Goal: Information Seeking & Learning: Learn about a topic

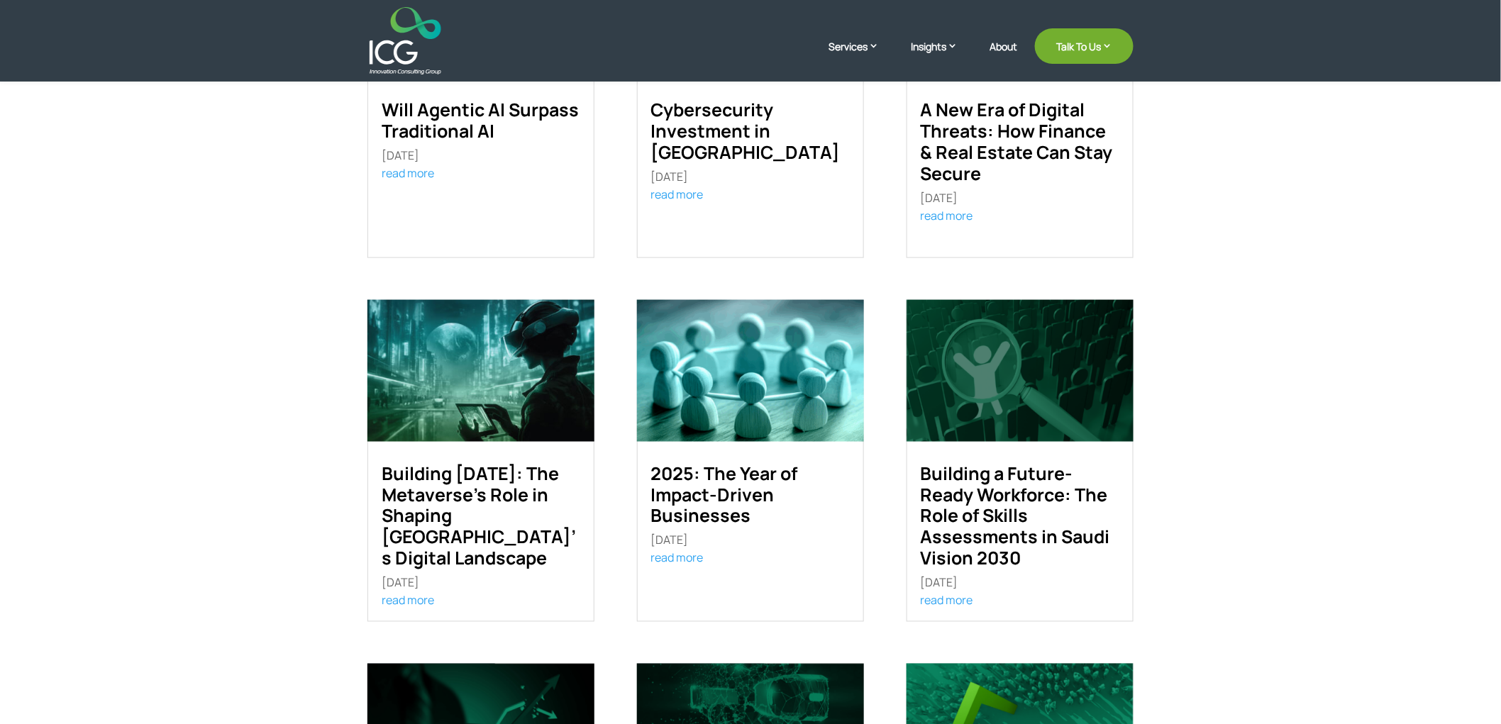
scroll to position [630, 0]
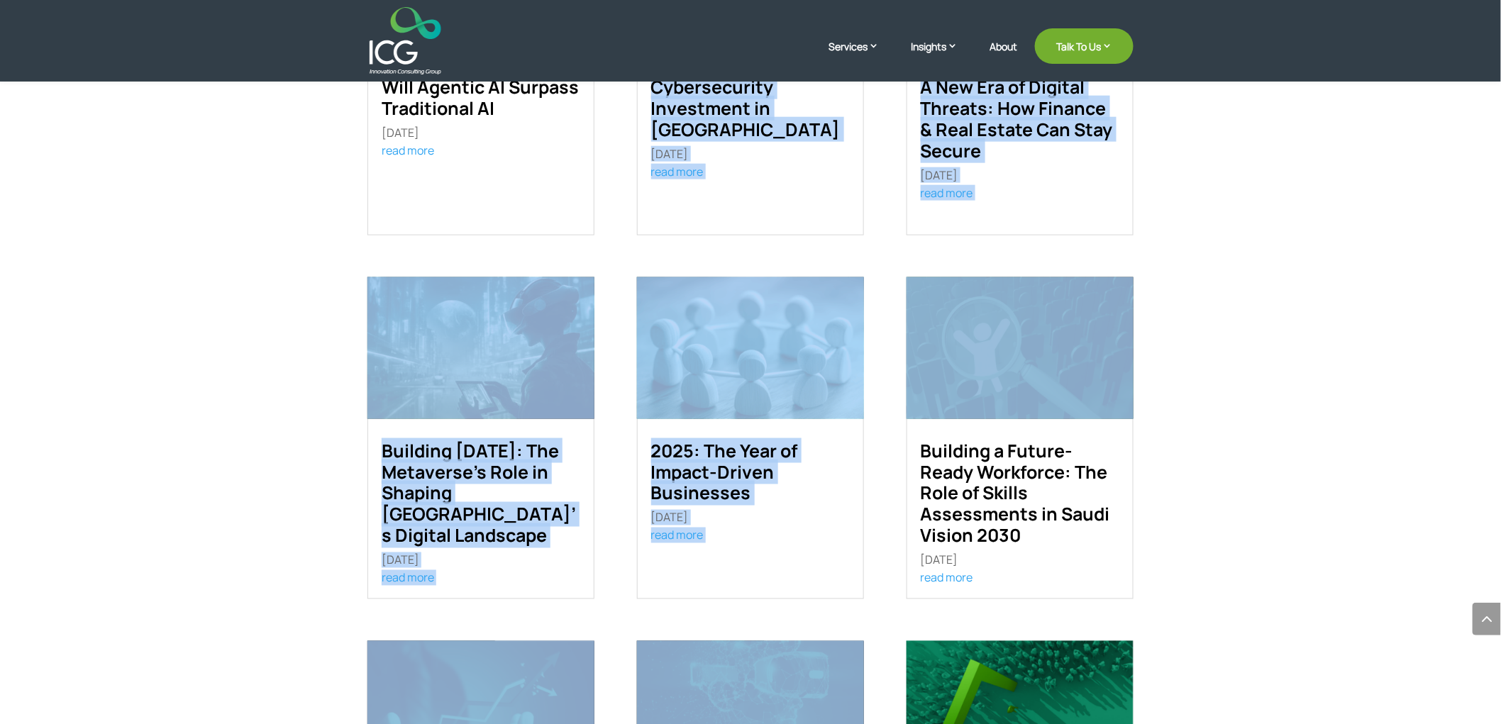
drag, startPoint x: 1165, startPoint y: 284, endPoint x: 312, endPoint y: 252, distance: 853.9
click at [312, 253] on div "Recent Reports Will Agentic AI Surpass Traditional AI Sep 2, 2025 [dica_divi_ca…" at bounding box center [750, 591] width 1501 height 1629
click at [309, 251] on div "Recent Reports Will Agentic AI Surpass Traditional AI Sep 2, 2025 [dica_divi_ca…" at bounding box center [750, 591] width 1501 height 1629
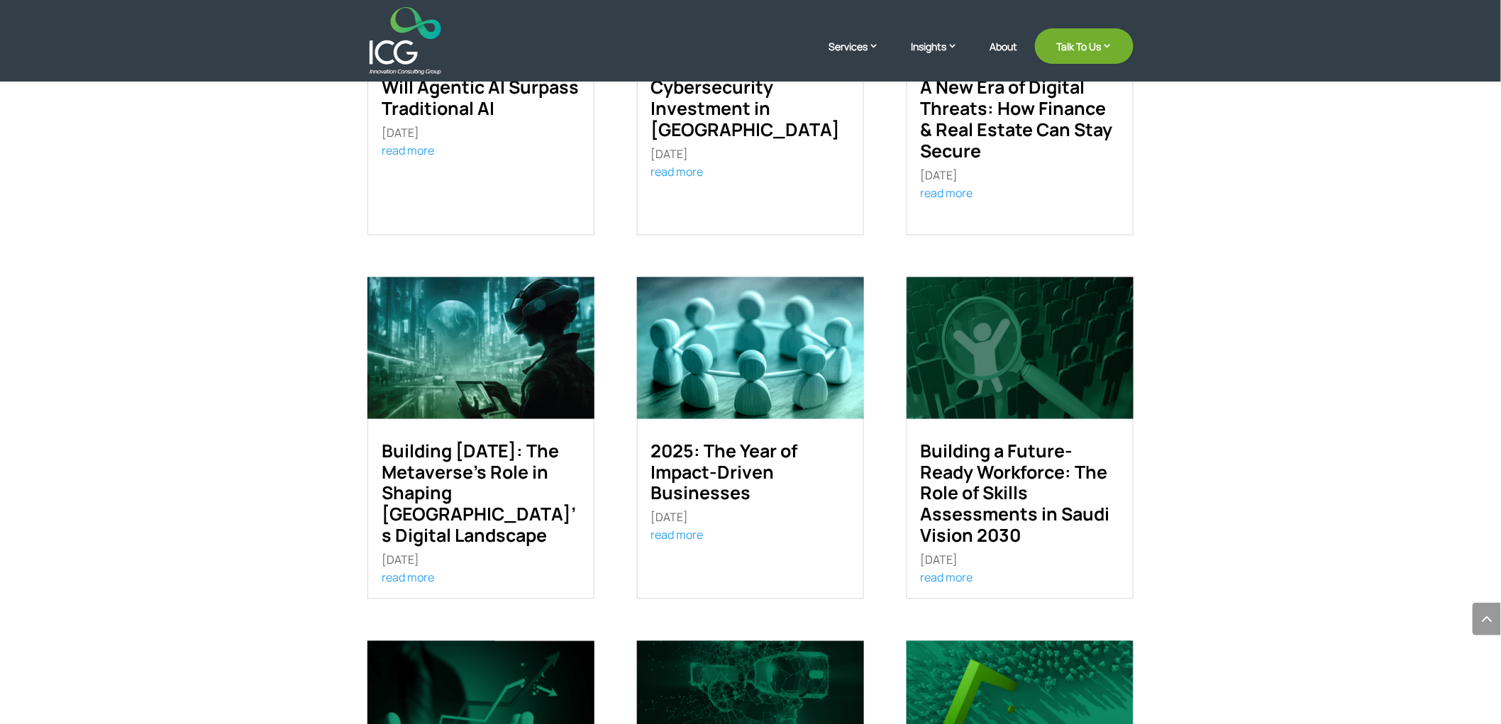
drag, startPoint x: 1165, startPoint y: 550, endPoint x: 260, endPoint y: 171, distance: 980.5
click at [260, 171] on div "Recent Reports Will Agentic AI Surpass Traditional AI Sep 2, 2025 [dica_divi_ca…" at bounding box center [750, 591] width 1501 height 1629
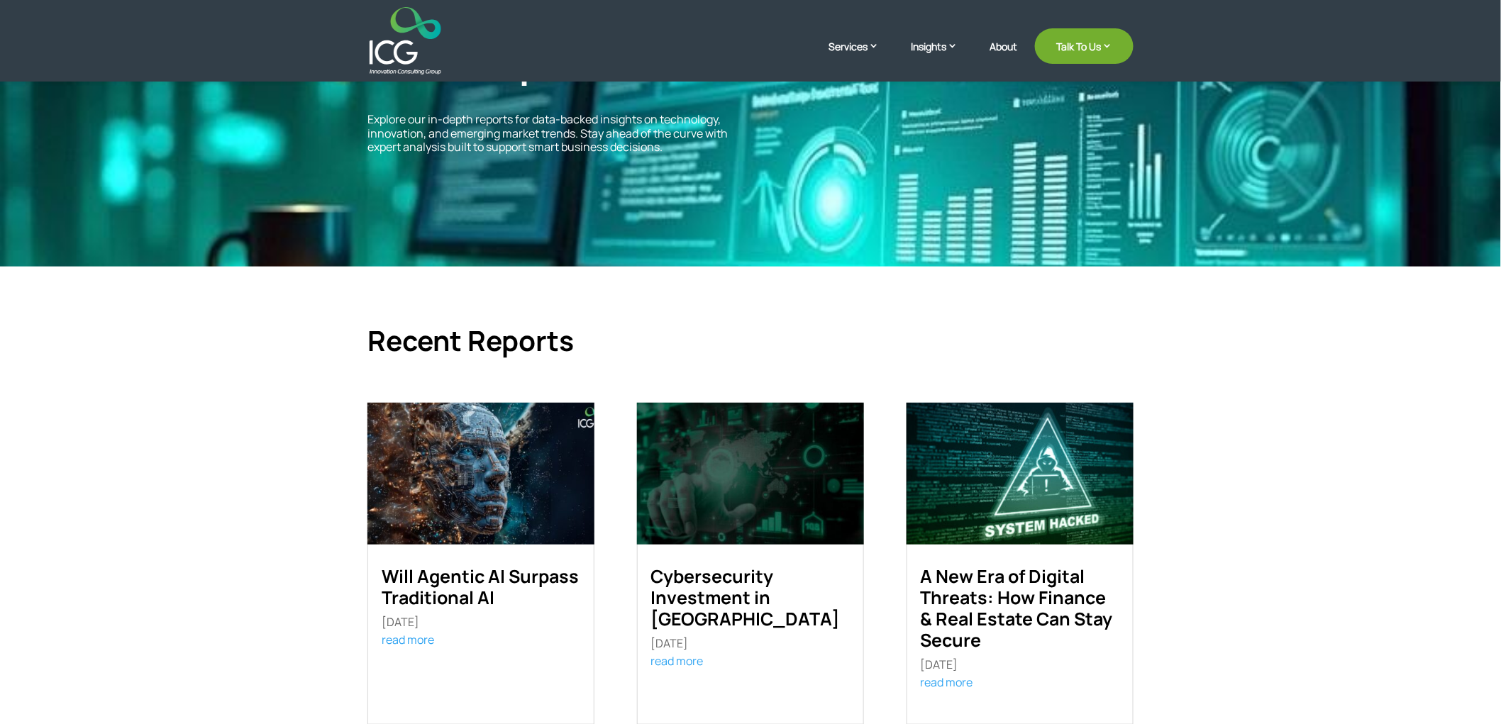
scroll to position [0, 0]
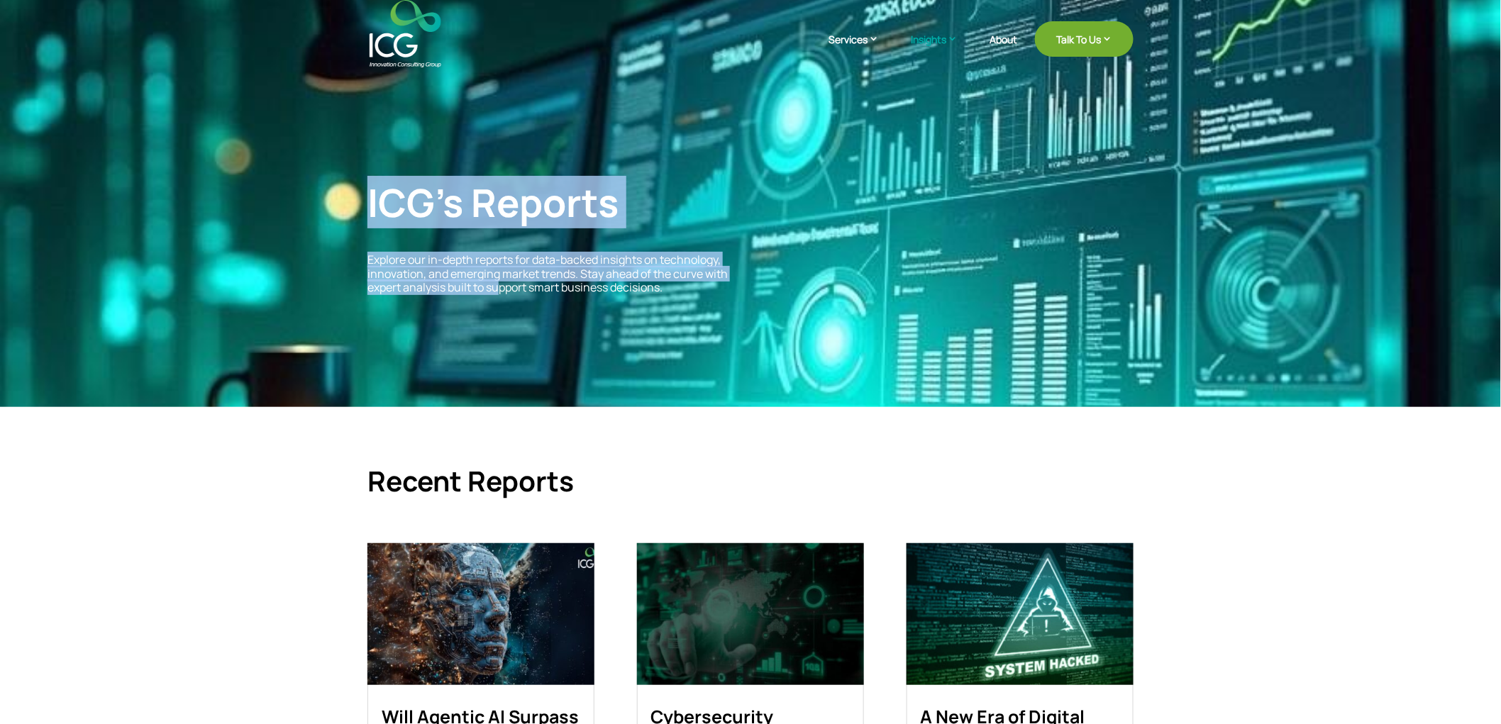
drag, startPoint x: 296, startPoint y: 128, endPoint x: 502, endPoint y: 288, distance: 260.8
click at [501, 288] on div "ICG’s Reports Explore our in-depth reports for data-backed insights on technolo…" at bounding box center [750, 203] width 1501 height 408
click at [502, 288] on span "Explore our in-depth reports for data-backed insights on technology, innovation…" at bounding box center [547, 273] width 360 height 43
drag, startPoint x: 330, startPoint y: 146, endPoint x: 593, endPoint y: 320, distance: 315.4
click at [593, 320] on div "ICG’s Reports Explore our in-depth reports for data-backed insights on technolo…" at bounding box center [750, 203] width 1501 height 408
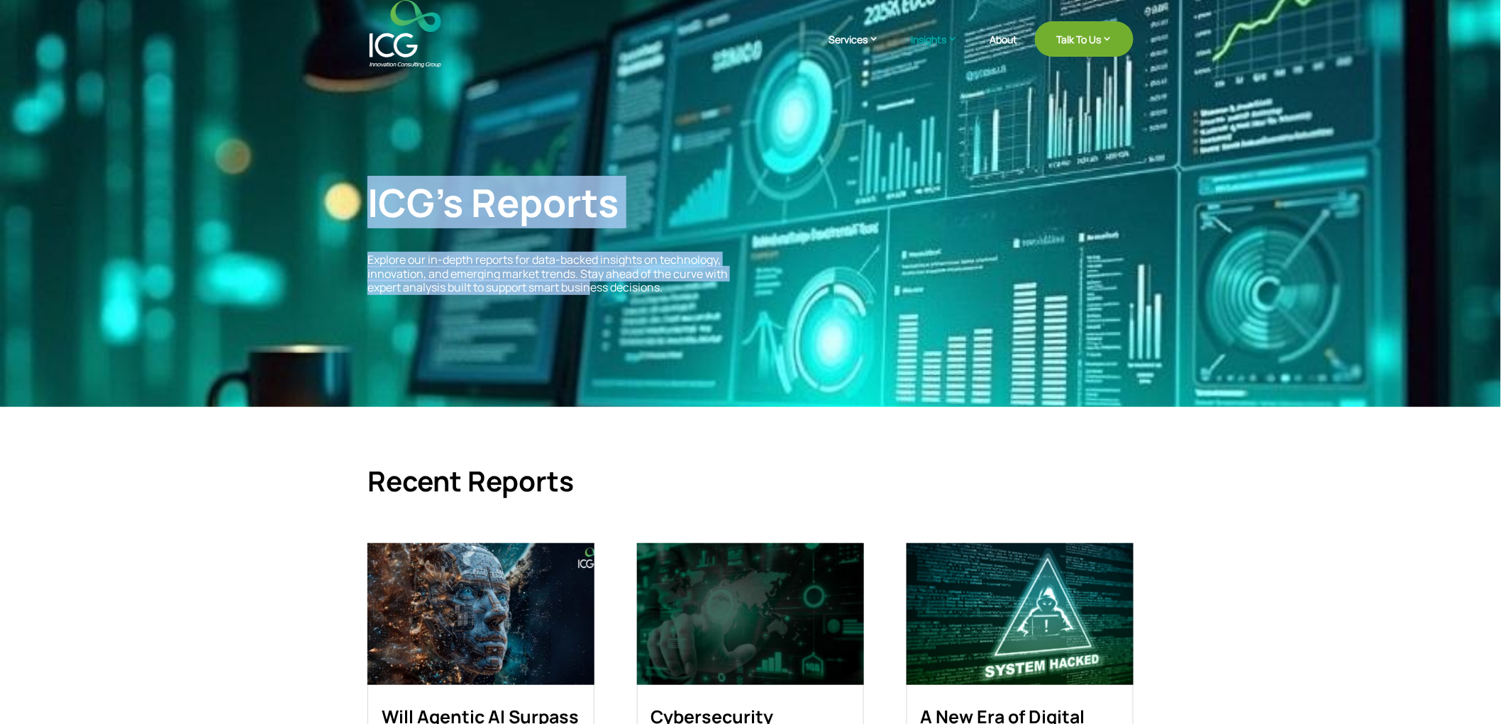
click at [593, 320] on div "ICG’s Reports Explore our in-depth reports for data-backed insights on technolo…" at bounding box center [750, 203] width 1501 height 408
drag, startPoint x: 355, startPoint y: 159, endPoint x: 568, endPoint y: 301, distance: 256.7
click at [568, 301] on div "ICG’s Reports Explore our in-depth reports for data-backed insights on technolo…" at bounding box center [750, 203] width 1501 height 408
click at [568, 301] on div "ICG’s Reports Explore our in-depth reports for data-backed insights on technolo…" at bounding box center [750, 236] width 766 height 153
drag, startPoint x: 352, startPoint y: 199, endPoint x: 669, endPoint y: 357, distance: 354.3
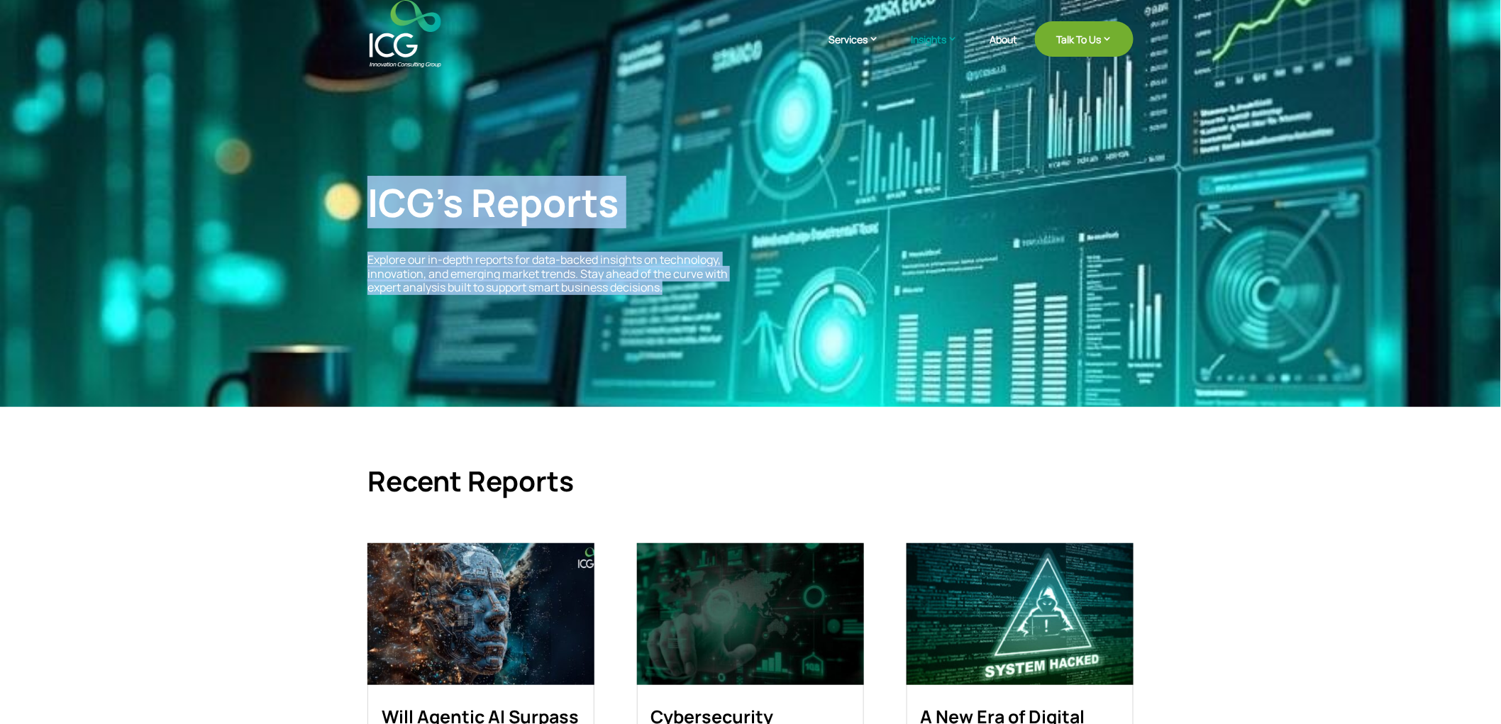
click at [669, 357] on div "ICG’s Reports Explore our in-depth reports for data-backed insights on technolo…" at bounding box center [750, 203] width 1501 height 408
drag, startPoint x: 382, startPoint y: 226, endPoint x: 602, endPoint y: 295, distance: 230.6
click at [597, 292] on div "ICG’s Reports Explore our in-depth reports for data-backed insights on technolo…" at bounding box center [750, 203] width 1501 height 408
click at [602, 295] on div "ICG’s Reports Explore our in-depth reports for data-backed insights on technolo…" at bounding box center [750, 236] width 766 height 153
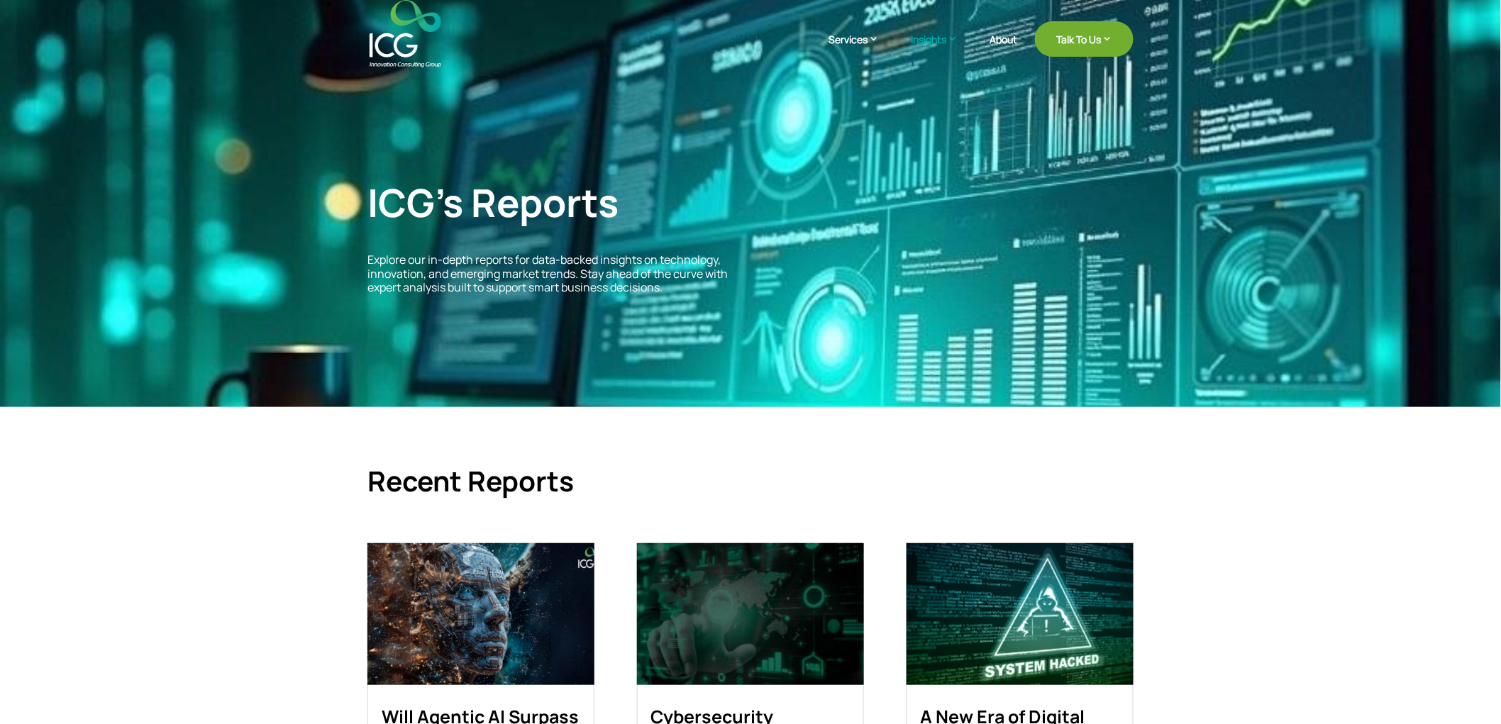
drag, startPoint x: 717, startPoint y: 311, endPoint x: 443, endPoint y: 216, distance: 290.3
click at [715, 310] on div "ICG’s Reports Explore our in-depth reports for data-backed insights on technolo…" at bounding box center [750, 236] width 766 height 153
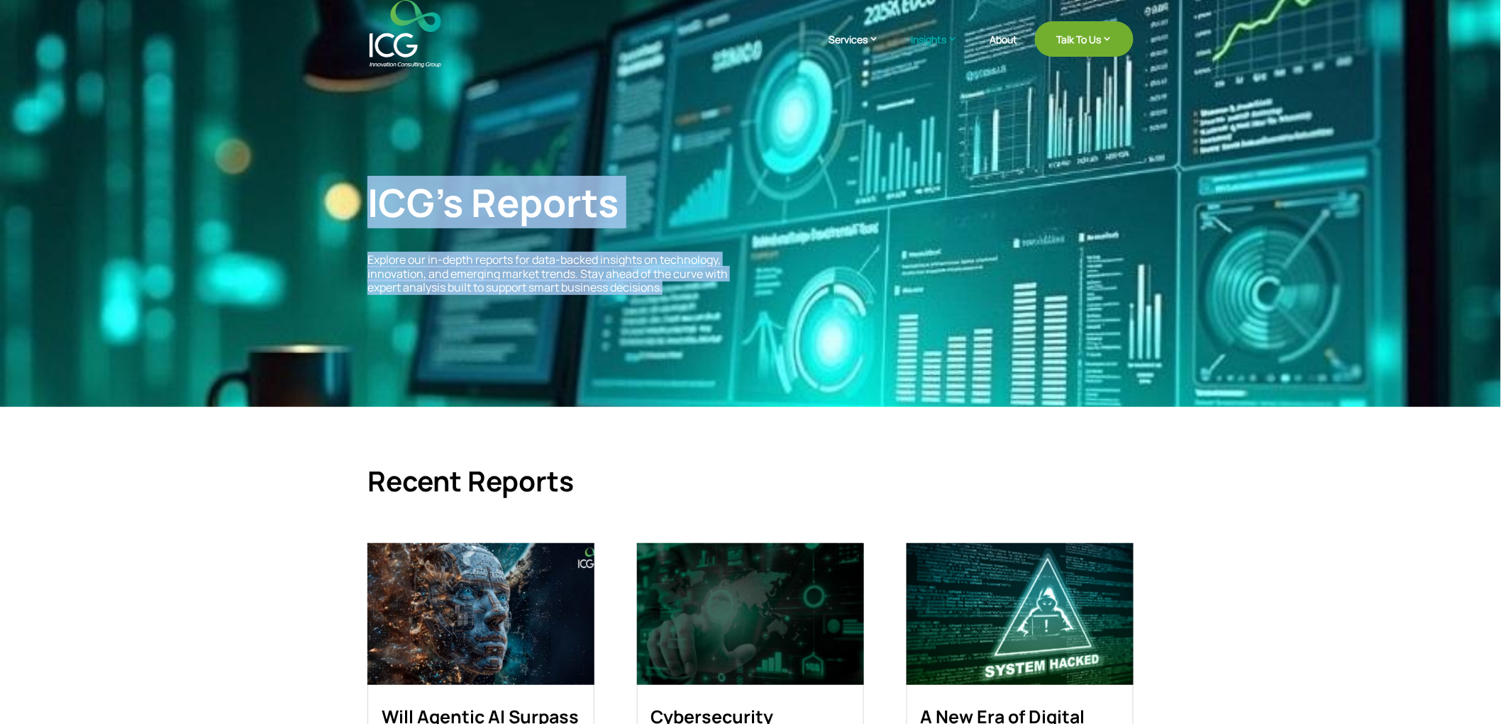
drag, startPoint x: 415, startPoint y: 216, endPoint x: 697, endPoint y: 300, distance: 294.7
click at [697, 300] on div "ICG’s Reports Explore our in-depth reports for data-backed insights on technolo…" at bounding box center [750, 203] width 1501 height 408
click at [697, 300] on div "ICG’s Reports Explore our in-depth reports for data-backed insights on technolo…" at bounding box center [750, 236] width 766 height 153
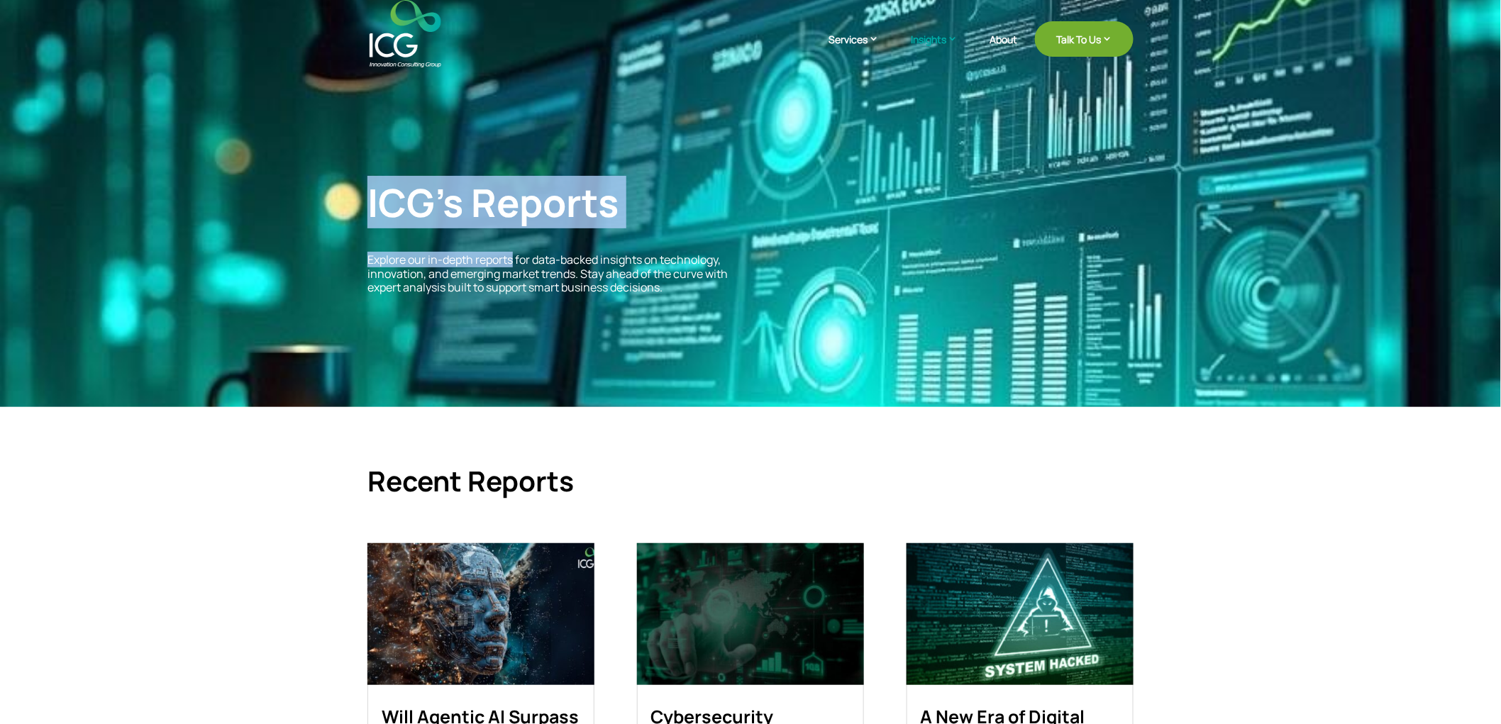
drag, startPoint x: 324, startPoint y: 165, endPoint x: 515, endPoint y: 252, distance: 209.5
click at [515, 252] on div "ICG’s Reports Explore our in-depth reports for data-backed insights on technolo…" at bounding box center [750, 203] width 1501 height 408
click at [515, 252] on span "Explore our in-depth reports for data-backed insights on technology, innovation…" at bounding box center [547, 273] width 360 height 43
drag, startPoint x: 385, startPoint y: 176, endPoint x: 548, endPoint y: 259, distance: 182.4
click at [548, 259] on div "ICG’s Reports Explore our in-depth reports for data-backed insights on technolo…" at bounding box center [750, 236] width 766 height 153
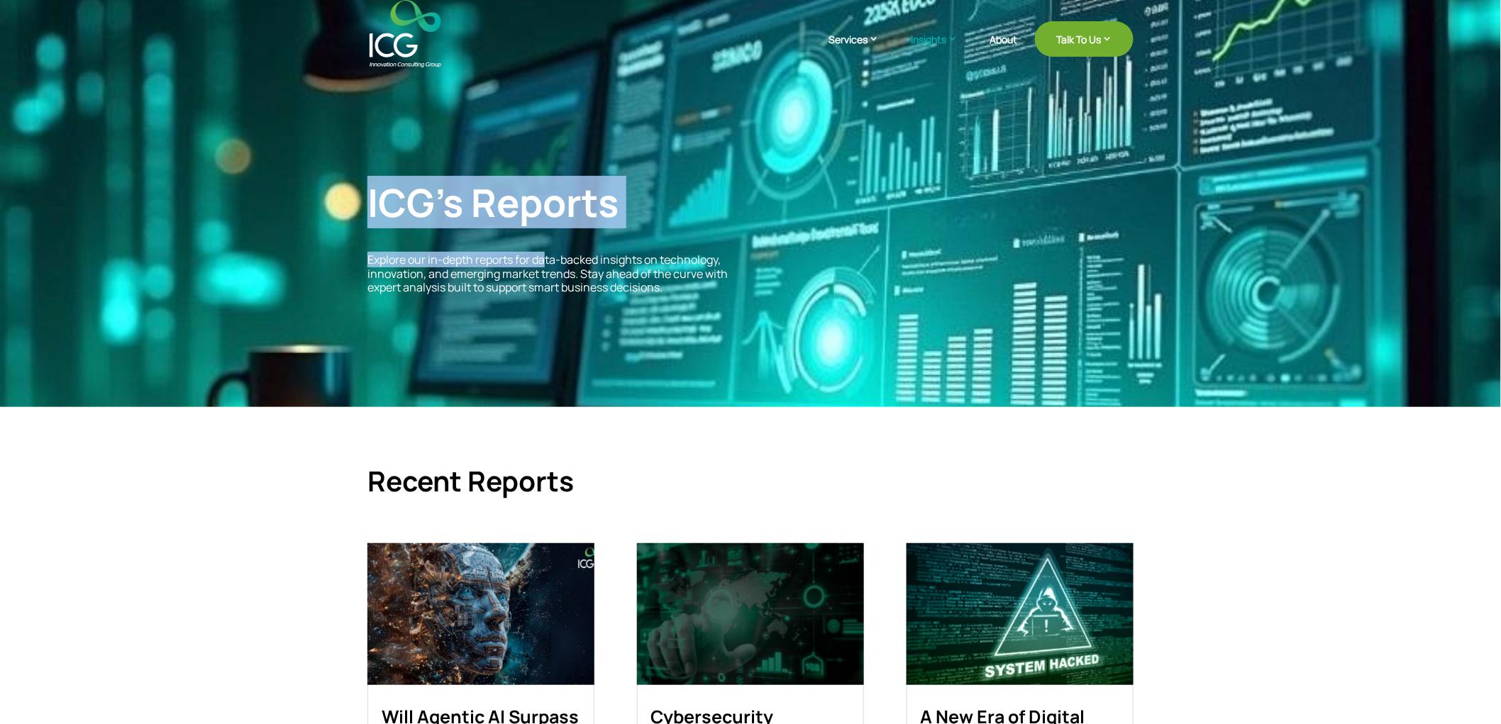
click at [548, 259] on span "Explore our in-depth reports for data-backed insights on technology, innovation…" at bounding box center [547, 273] width 360 height 43
drag, startPoint x: 345, startPoint y: 196, endPoint x: 599, endPoint y: 273, distance: 264.6
click at [598, 273] on div "ICG’s Reports Explore our in-depth reports for data-backed insights on technolo…" at bounding box center [750, 203] width 1501 height 408
click at [599, 273] on span "Explore our in-depth reports for data-backed insights on technology, innovation…" at bounding box center [547, 273] width 360 height 43
drag, startPoint x: 292, startPoint y: 167, endPoint x: 559, endPoint y: 265, distance: 284.3
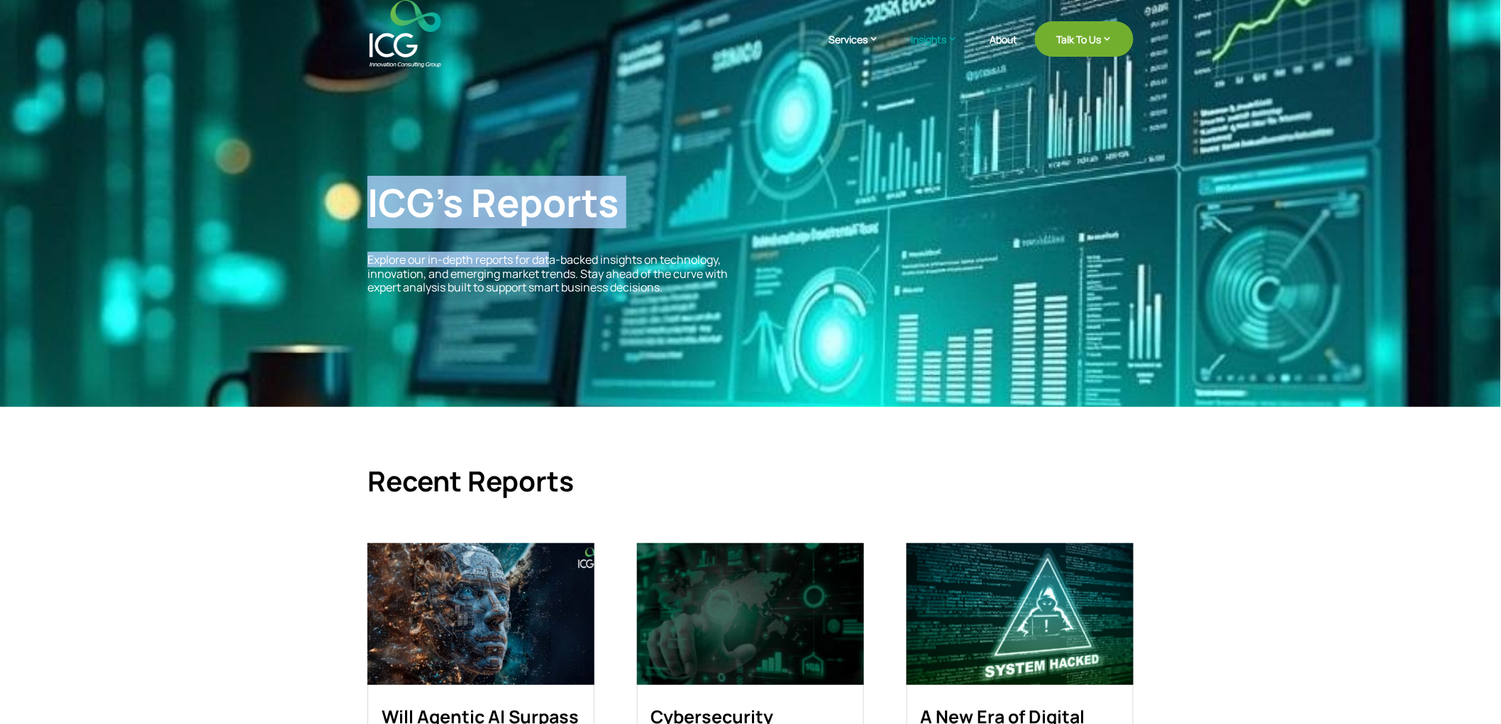
click at [557, 265] on div "ICG’s Reports Explore our in-depth reports for data-backed insights on technolo…" at bounding box center [750, 203] width 1501 height 408
click at [559, 265] on span "Explore our in-depth reports for data-backed insights on technology, innovation…" at bounding box center [547, 273] width 360 height 43
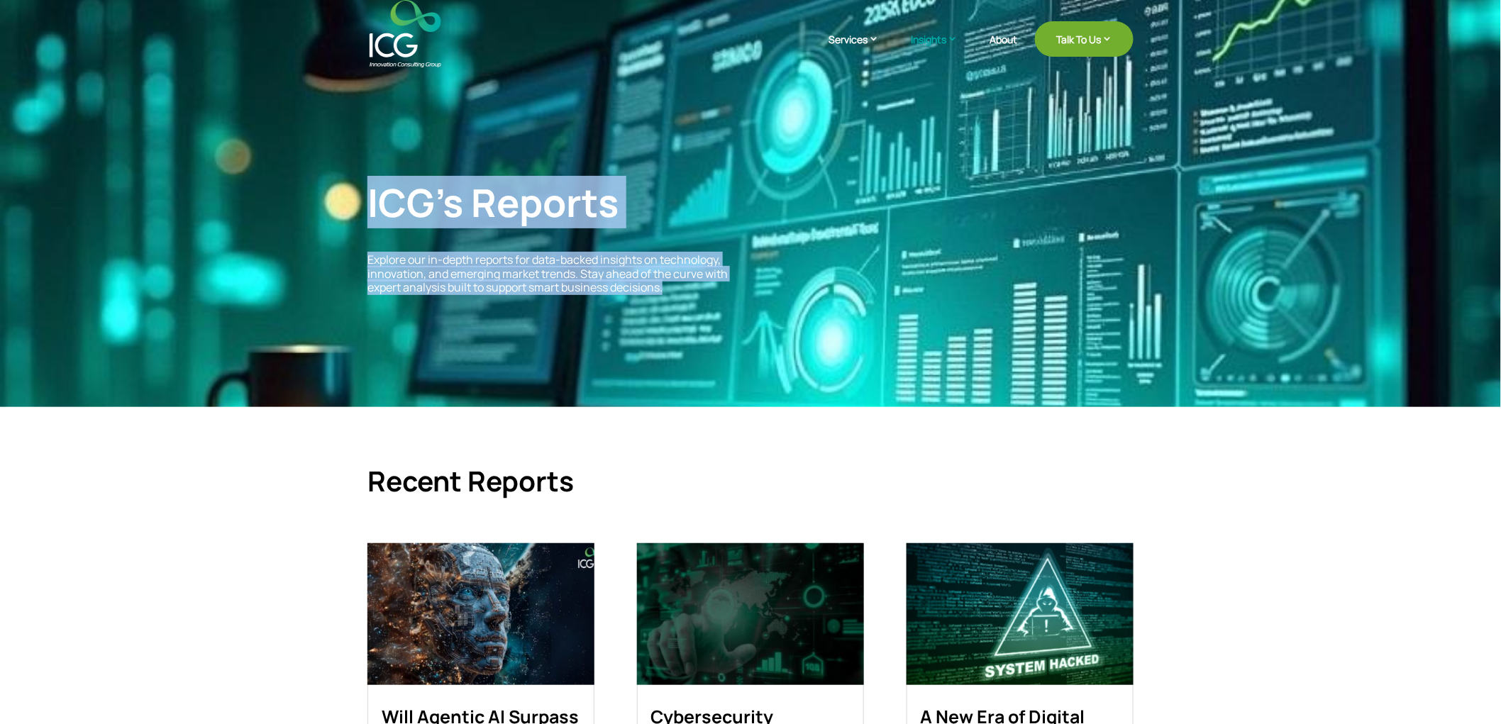
drag, startPoint x: 318, startPoint y: 153, endPoint x: 670, endPoint y: 301, distance: 381.5
click at [670, 301] on div "ICG’s Reports Explore our in-depth reports for data-backed insights on technolo…" at bounding box center [750, 203] width 1501 height 408
click at [670, 301] on div "ICG’s Reports Explore our in-depth reports for data-backed insights on technolo…" at bounding box center [750, 236] width 766 height 153
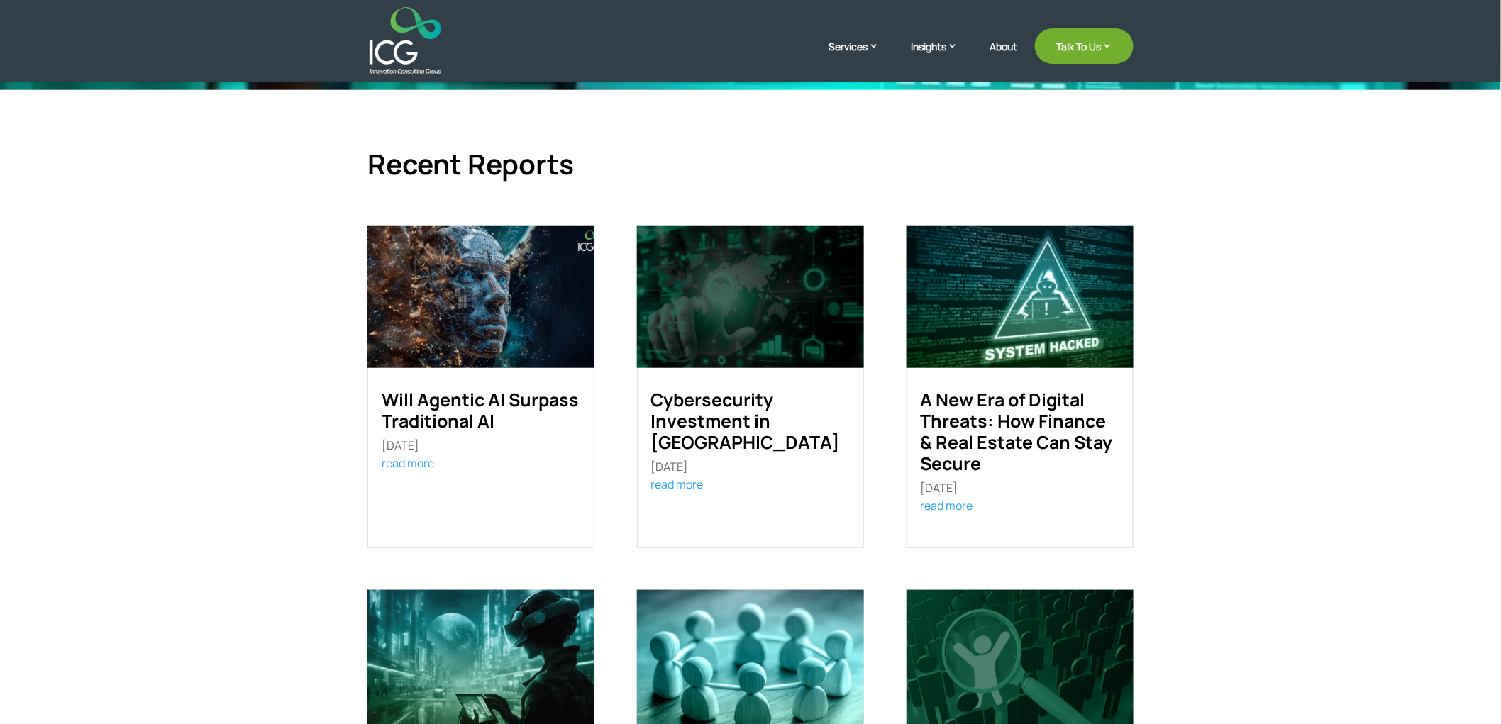
scroll to position [315, 0]
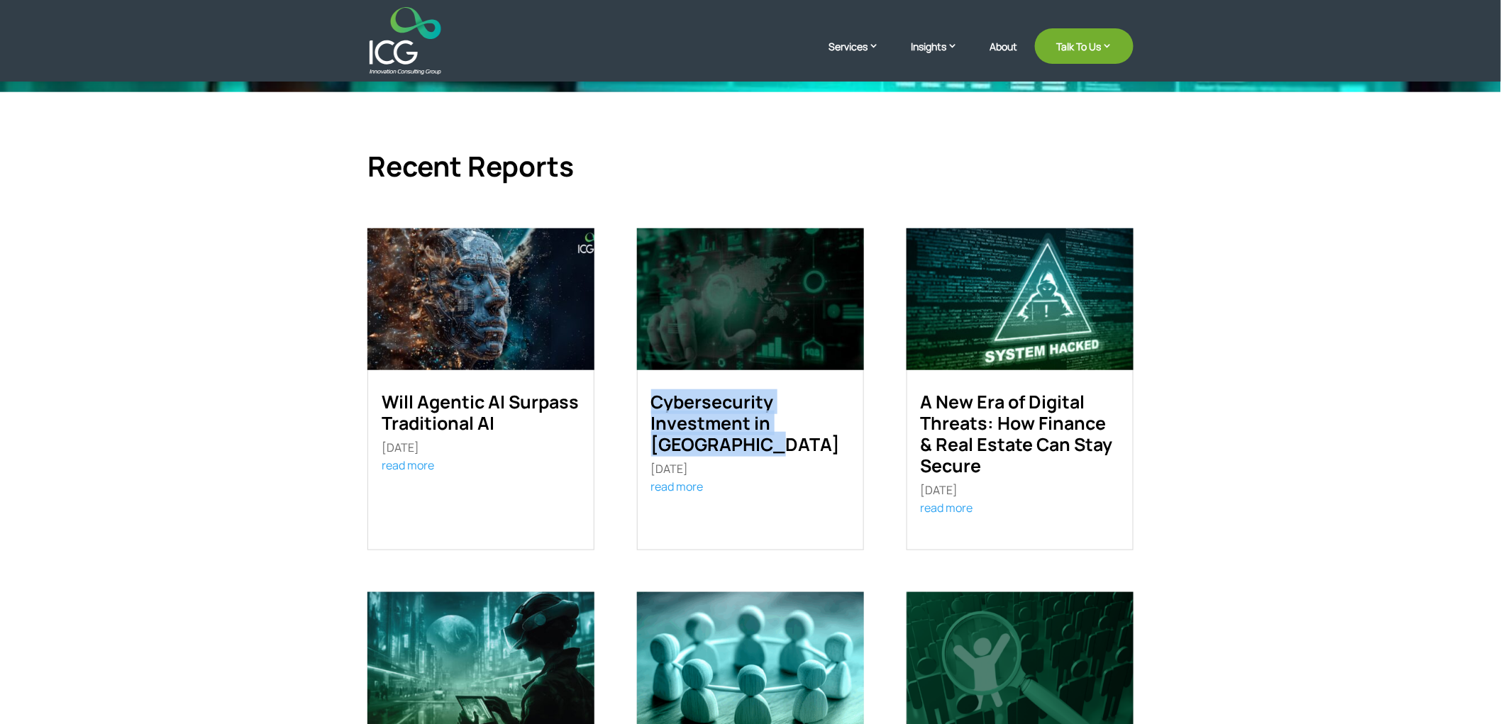
drag, startPoint x: 634, startPoint y: 392, endPoint x: 722, endPoint y: 445, distance: 103.2
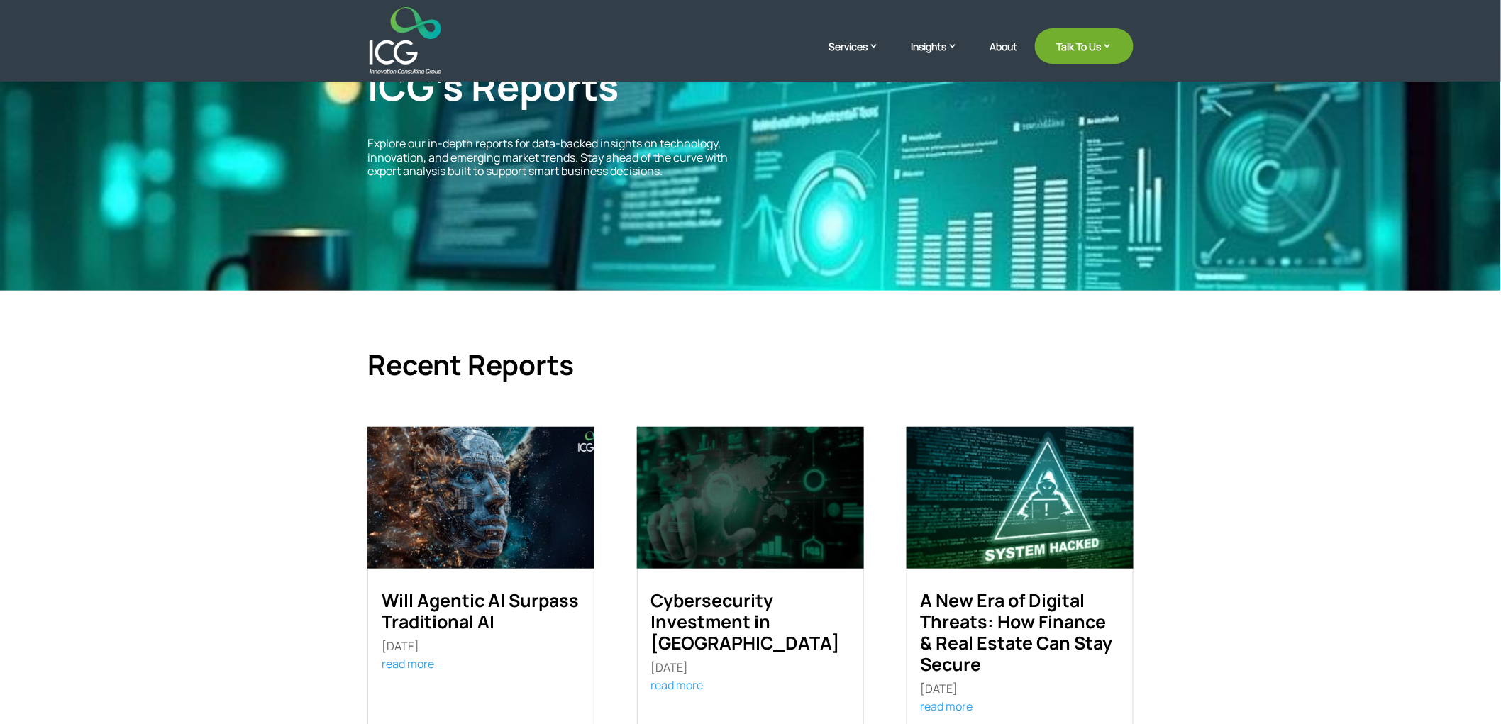
scroll to position [0, 0]
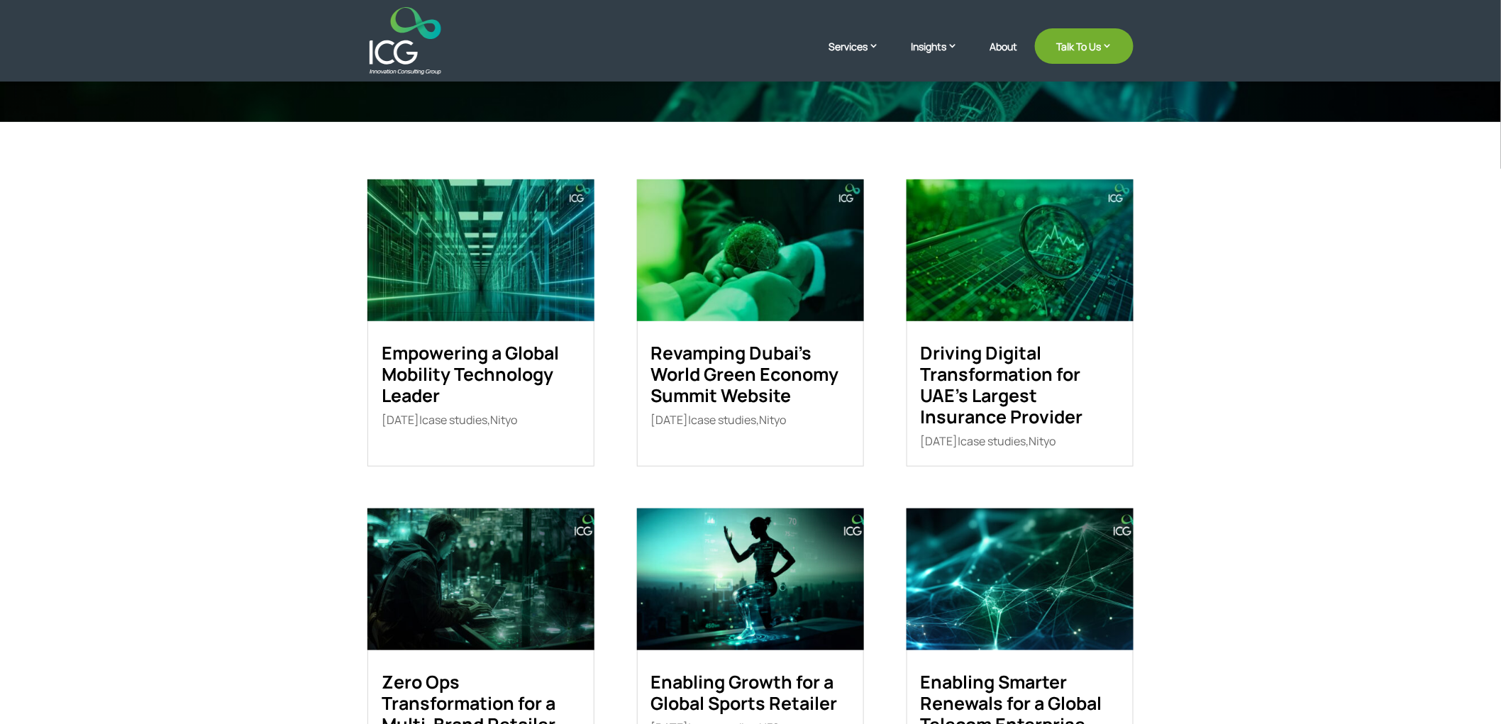
scroll to position [157, 0]
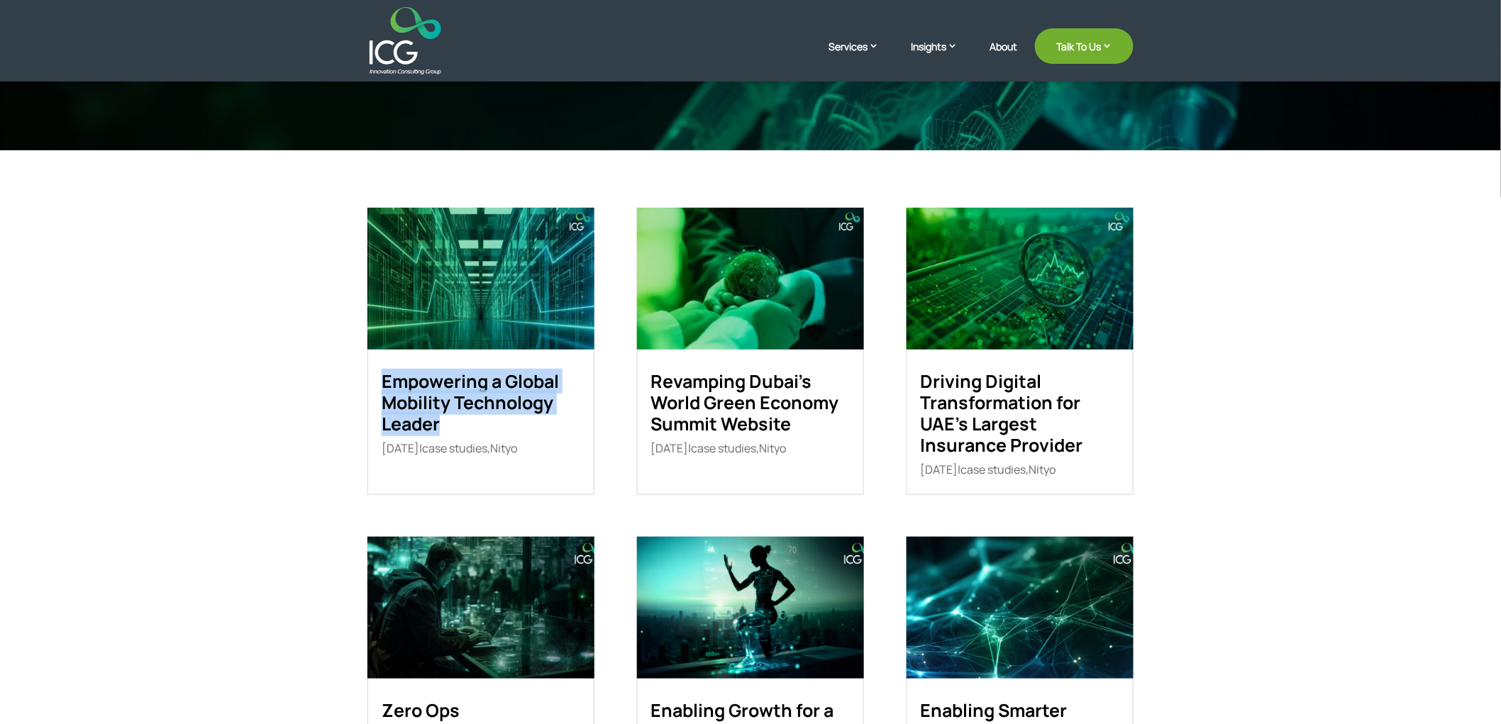
drag, startPoint x: 372, startPoint y: 367, endPoint x: 328, endPoint y: 457, distance: 99.3
click at [466, 440] on article "Empowering a Global Mobility Technology Leader Sep 2, 2025 | case studies , Nit…" at bounding box center [480, 351] width 227 height 287
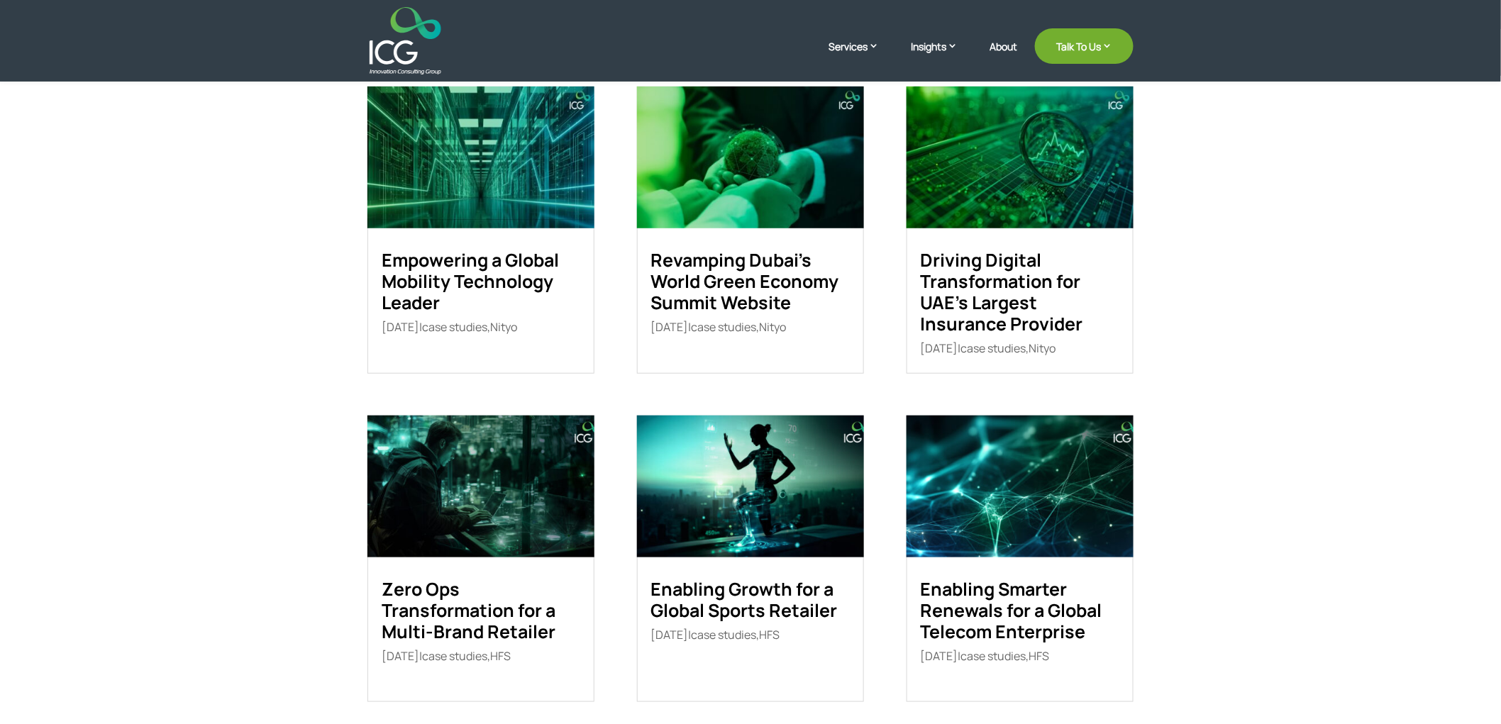
scroll to position [315, 0]
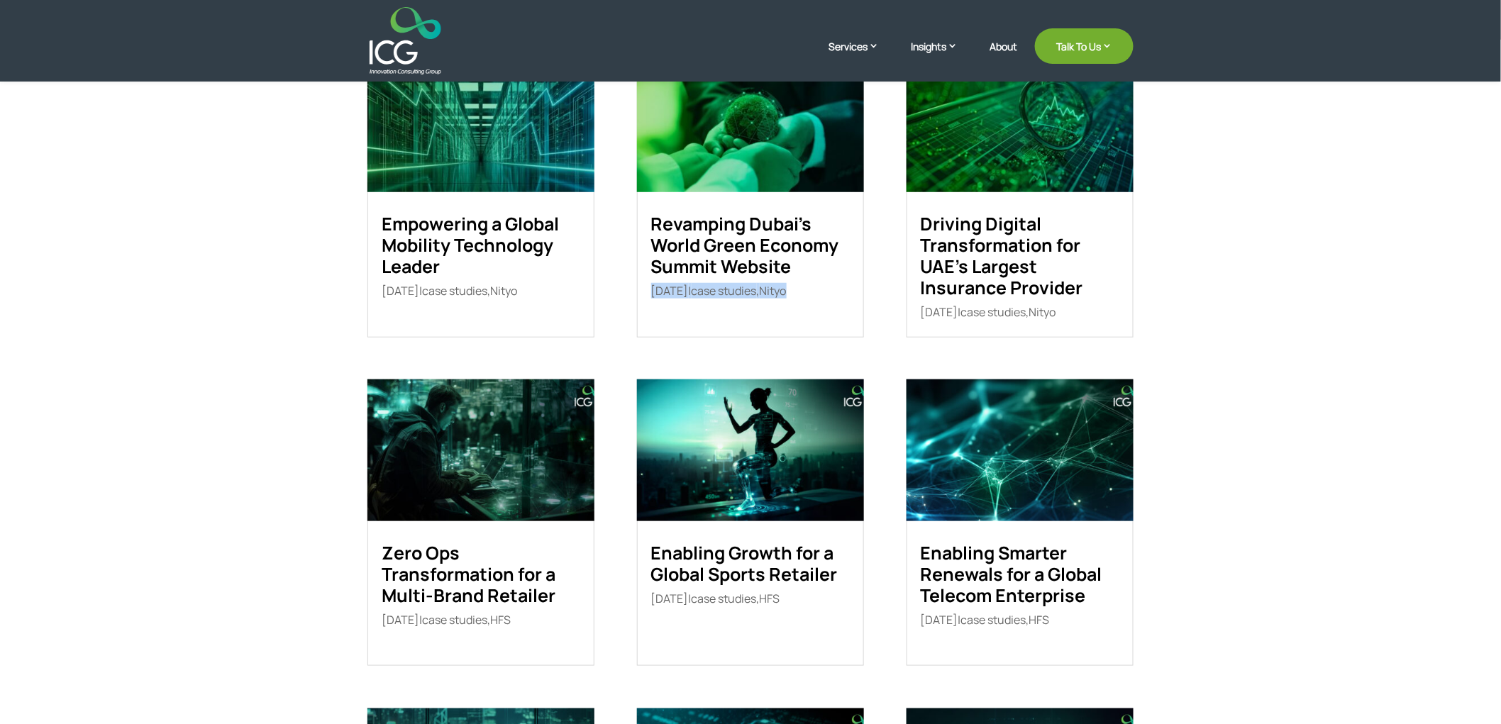
drag, startPoint x: 831, startPoint y: 291, endPoint x: 645, endPoint y: 289, distance: 185.1
click at [645, 289] on article "Revamping Dubai’s World Green Economy Summit Website Sep 2, 2025 | case studies…" at bounding box center [750, 193] width 227 height 287
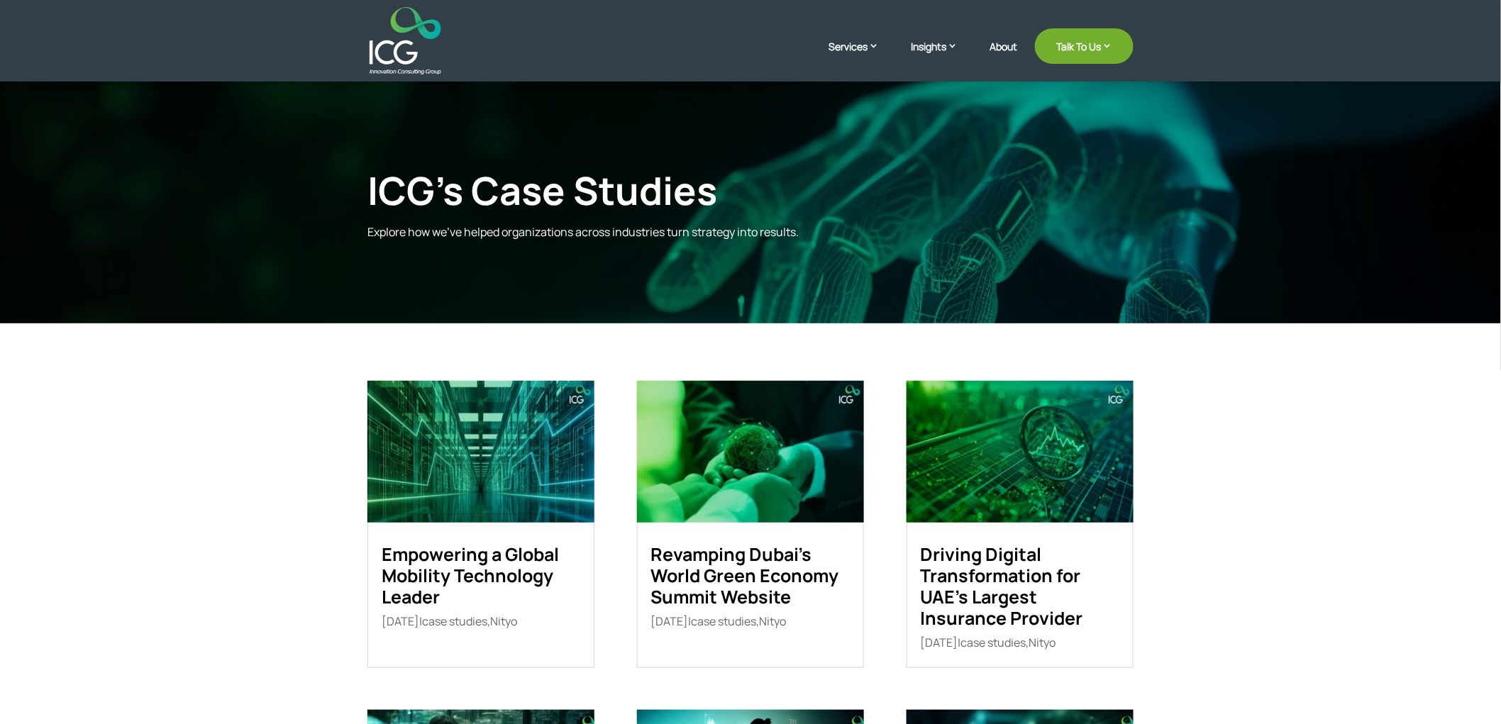
scroll to position [157, 0]
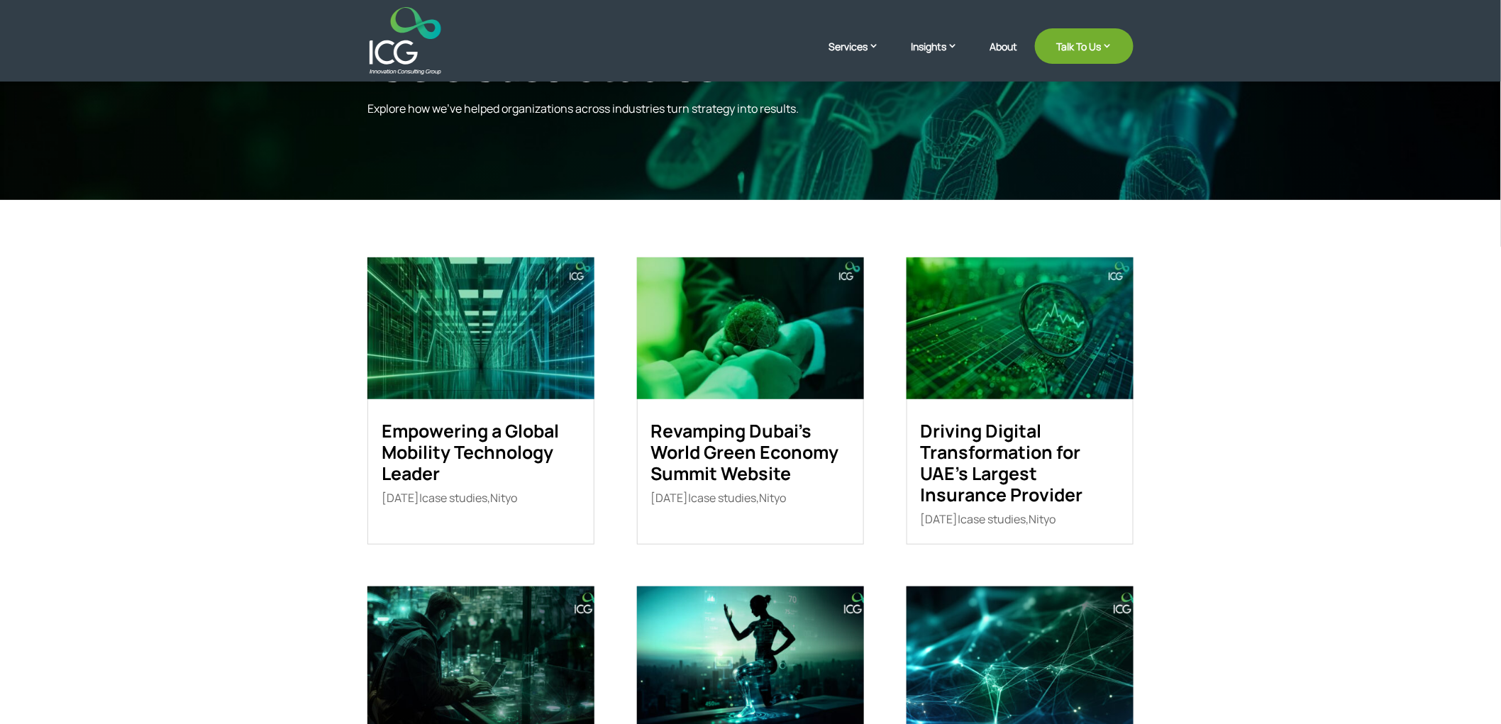
drag, startPoint x: 443, startPoint y: 444, endPoint x: 875, endPoint y: 99, distance: 552.7
click at [877, 126] on div "ICG’s Case Studies Explore how we’ve helped organizations across industries tur…" at bounding box center [750, 80] width 766 height 110
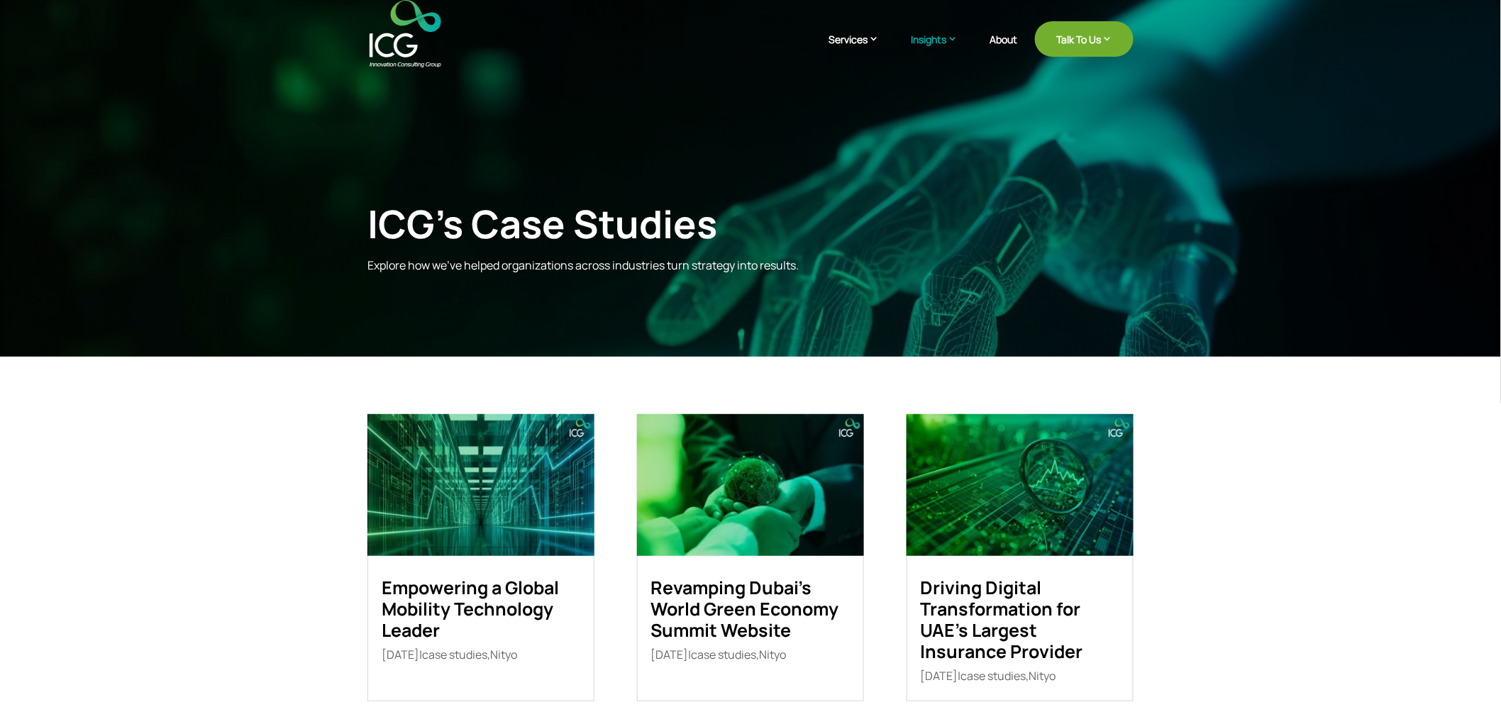
scroll to position [0, 0]
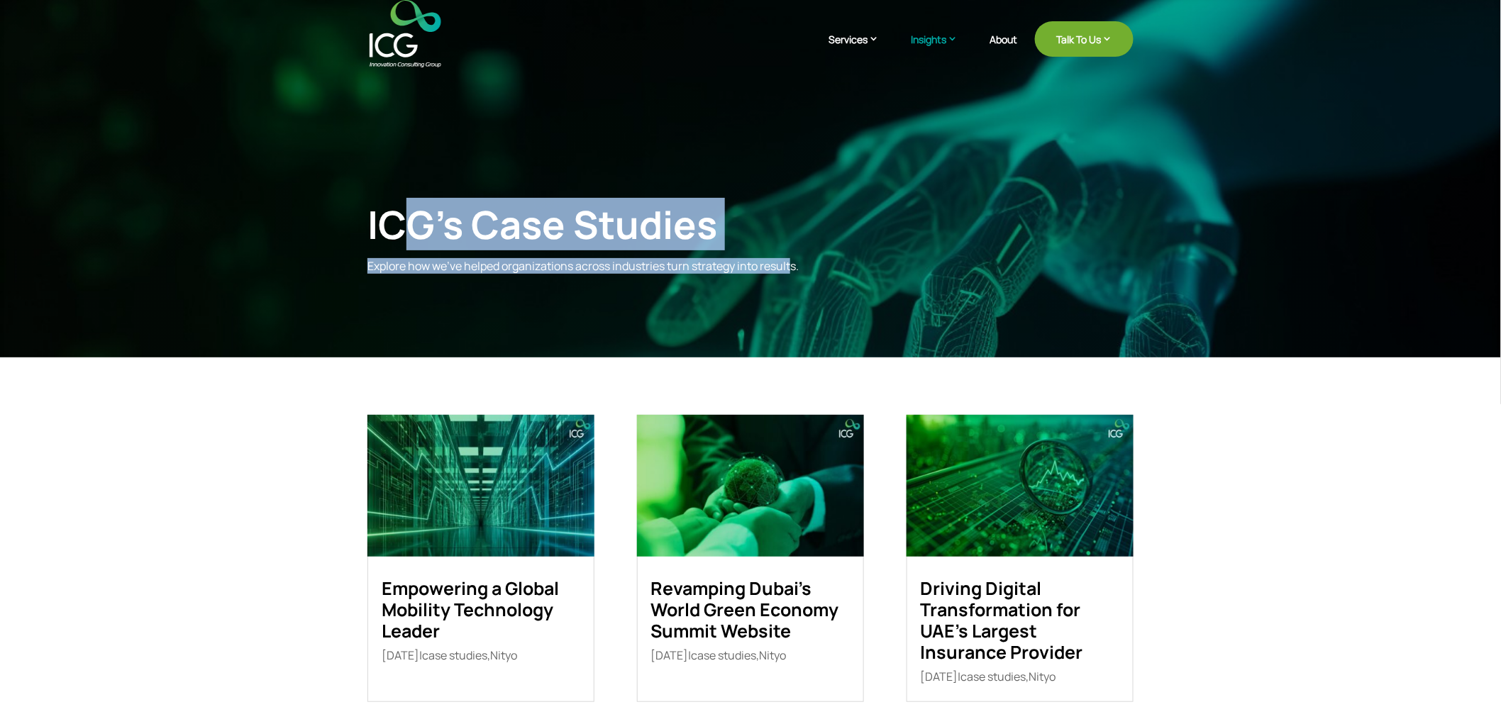
drag, startPoint x: 773, startPoint y: 299, endPoint x: 408, endPoint y: 245, distance: 369.3
click at [408, 245] on div "ICG’s Case Studies Explore how we’ve helped organizations across industries tur…" at bounding box center [750, 201] width 1501 height 405
click at [408, 245] on div "ICG’s Case Studies" at bounding box center [662, 224] width 590 height 46
drag, startPoint x: 355, startPoint y: 214, endPoint x: 779, endPoint y: 286, distance: 429.5
click at [779, 286] on div "ICG’s Case Studies Explore how we’ve helped organizations across industries tur…" at bounding box center [750, 201] width 1501 height 405
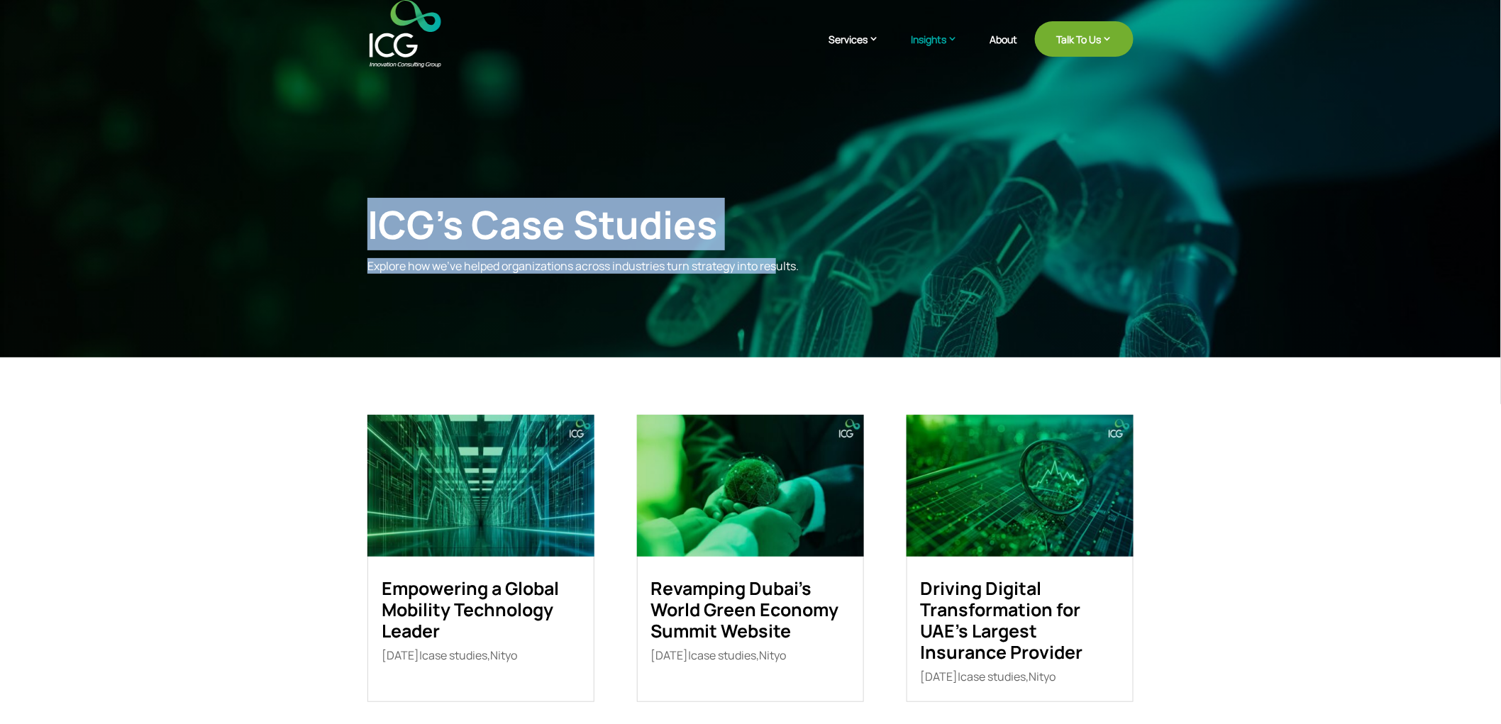
click at [779, 286] on div "ICG’s Case Studies Explore how we’ve helped organizations across industries tur…" at bounding box center [750, 237] width 766 height 110
drag, startPoint x: 832, startPoint y: 279, endPoint x: 376, endPoint y: 228, distance: 459.0
click at [376, 228] on div "ICG’s Case Studies Explore how we’ve helped organizations across industries tur…" at bounding box center [750, 237] width 766 height 110
click at [376, 228] on div "ICG’s Case Studies" at bounding box center [662, 224] width 590 height 46
drag, startPoint x: 372, startPoint y: 228, endPoint x: 806, endPoint y: 281, distance: 436.6
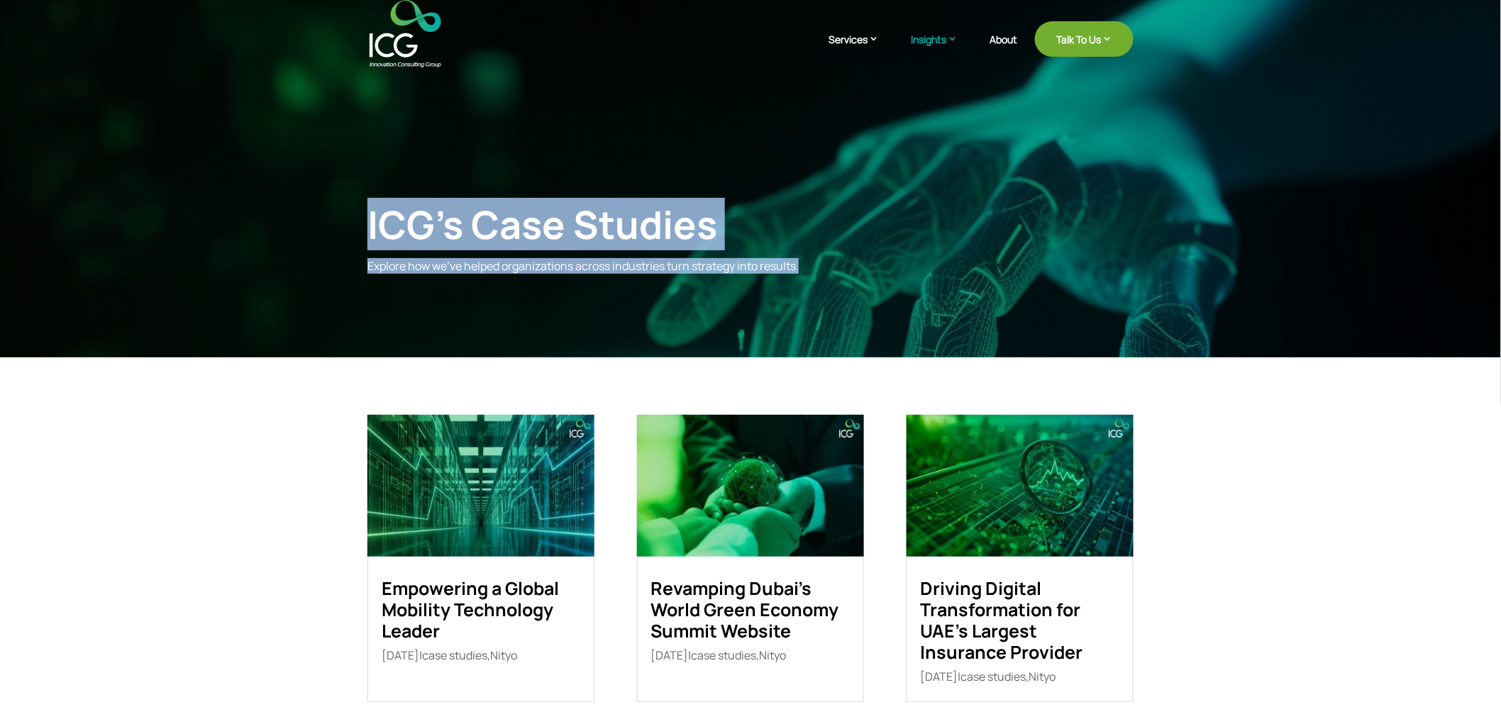
click at [806, 281] on div "ICG’s Case Studies Explore how we’ve helped organizations across industries tur…" at bounding box center [750, 237] width 766 height 110
drag, startPoint x: 833, startPoint y: 277, endPoint x: 355, endPoint y: 221, distance: 482.1
click at [355, 221] on div "ICG’s Case Studies Explore how we’ve helped organizations across industries tur…" at bounding box center [750, 201] width 1501 height 405
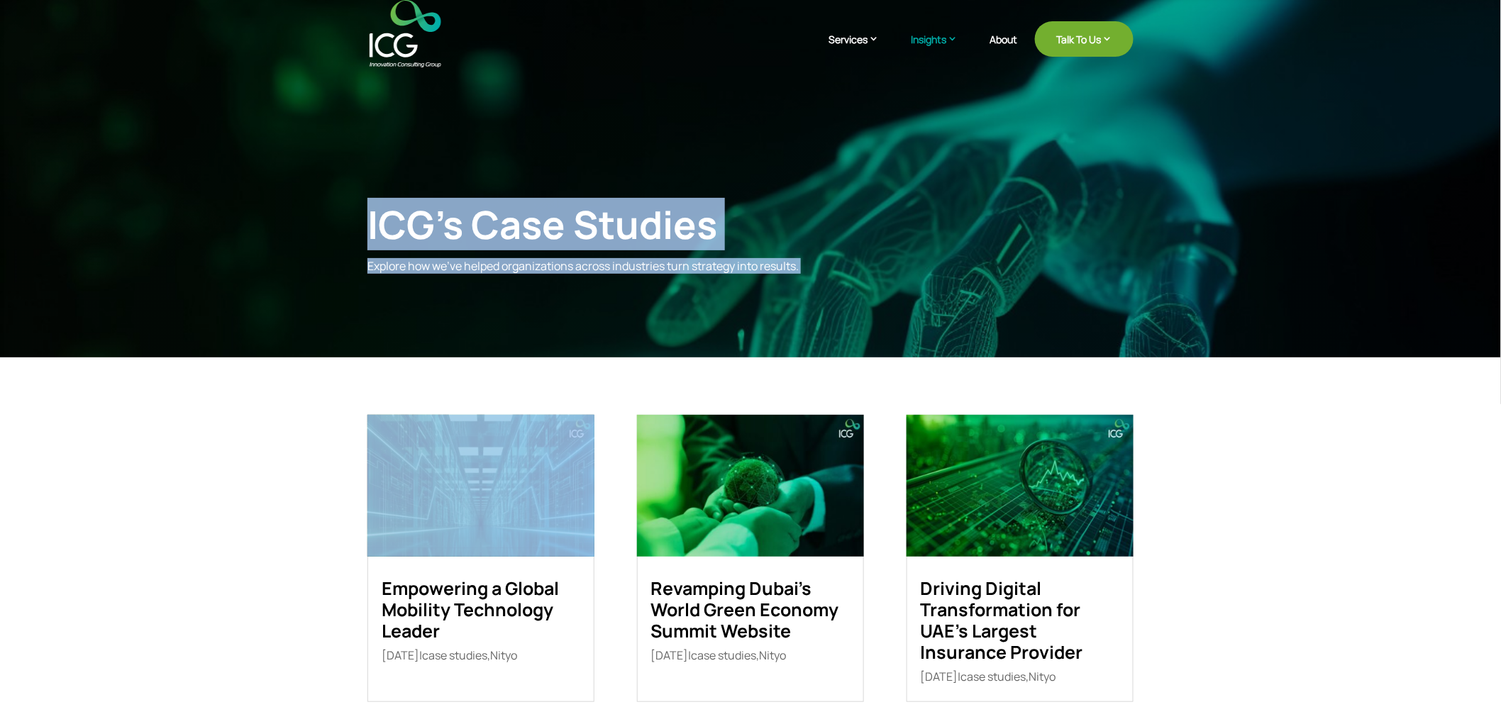
drag, startPoint x: 355, startPoint y: 221, endPoint x: 881, endPoint y: 282, distance: 529.8
click at [881, 282] on div "ICG’s Case Studies Explore how we’ve helped organizations across industries tur…" at bounding box center [750, 201] width 1501 height 405
click at [881, 282] on div "ICG’s Case Studies Explore how we’ve helped organizations across industries tur…" at bounding box center [750, 237] width 766 height 110
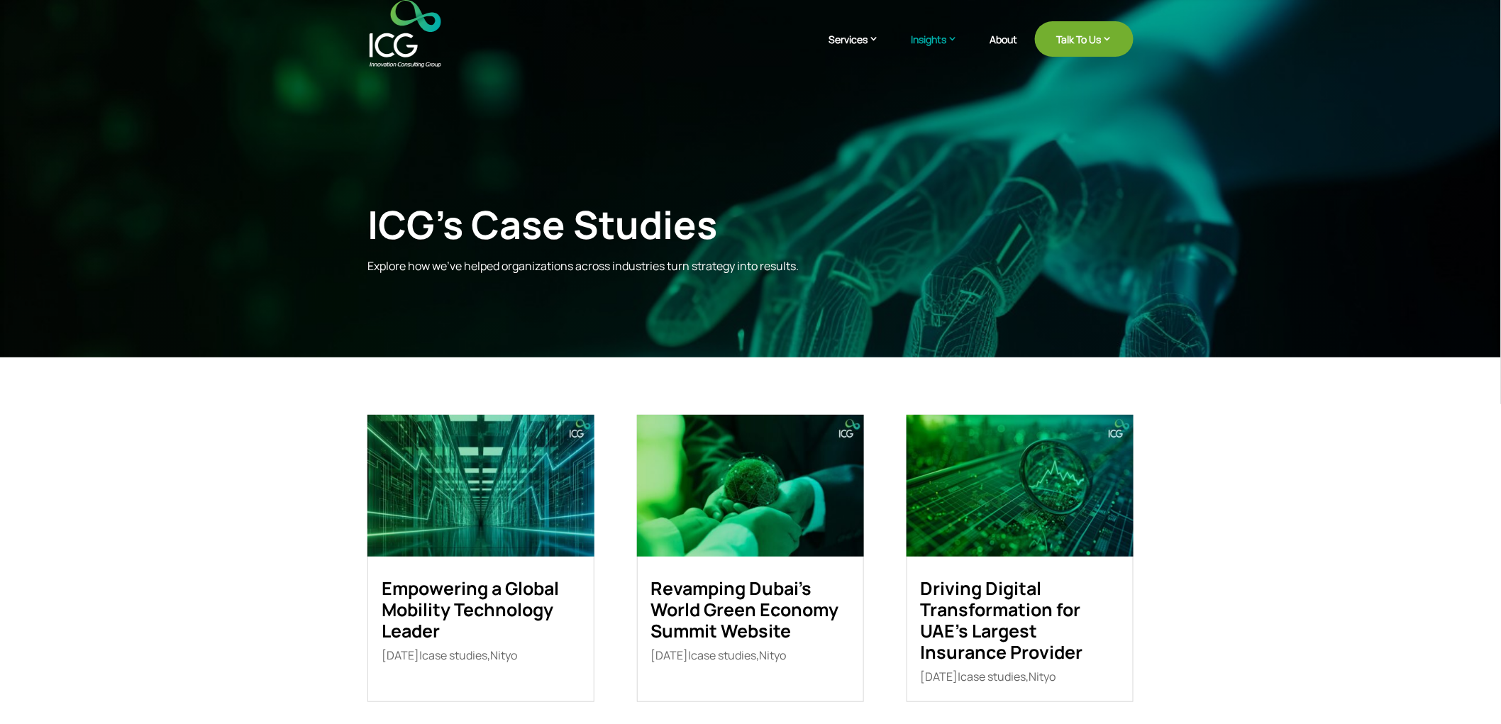
click at [1119, 243] on div "ICG’s Case Studies Explore how we’ve helped organizations across industries tur…" at bounding box center [750, 237] width 766 height 72
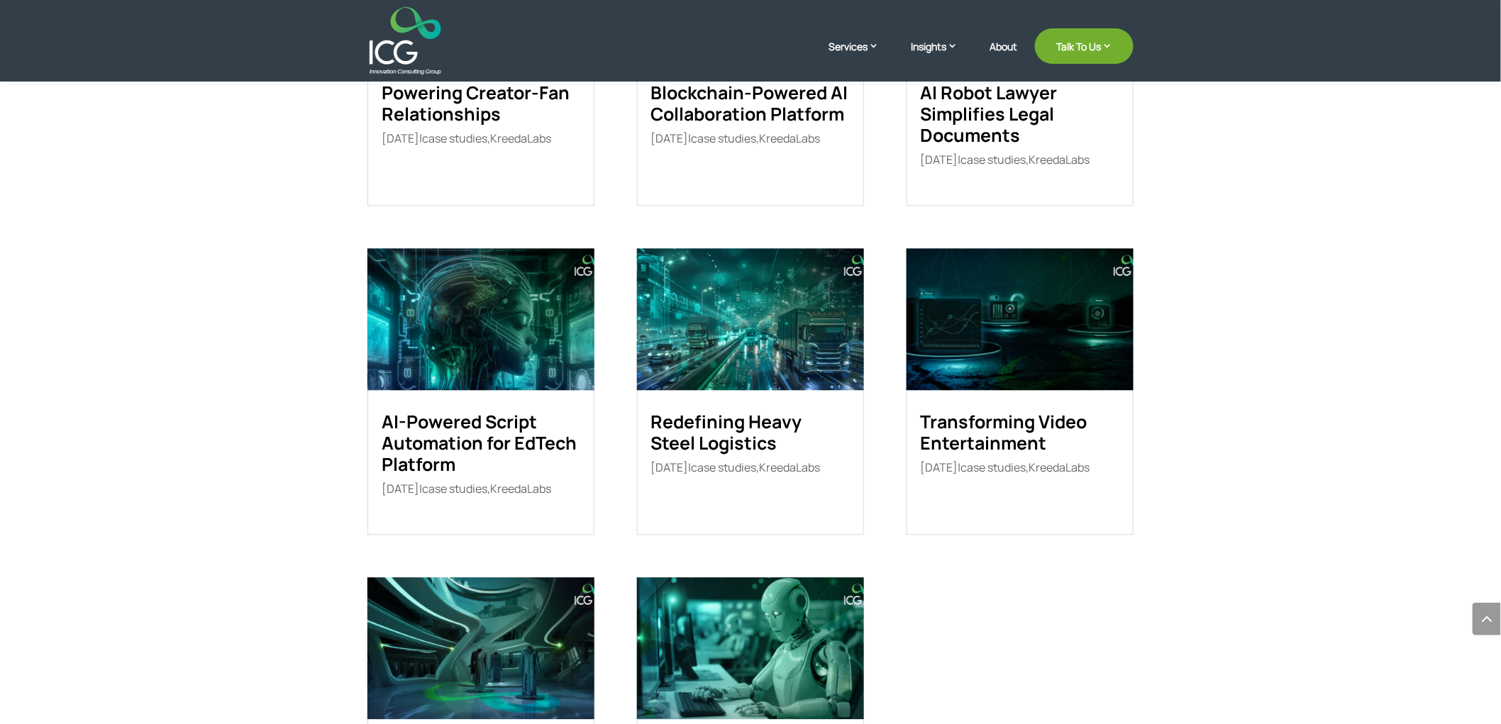
scroll to position [1182, 0]
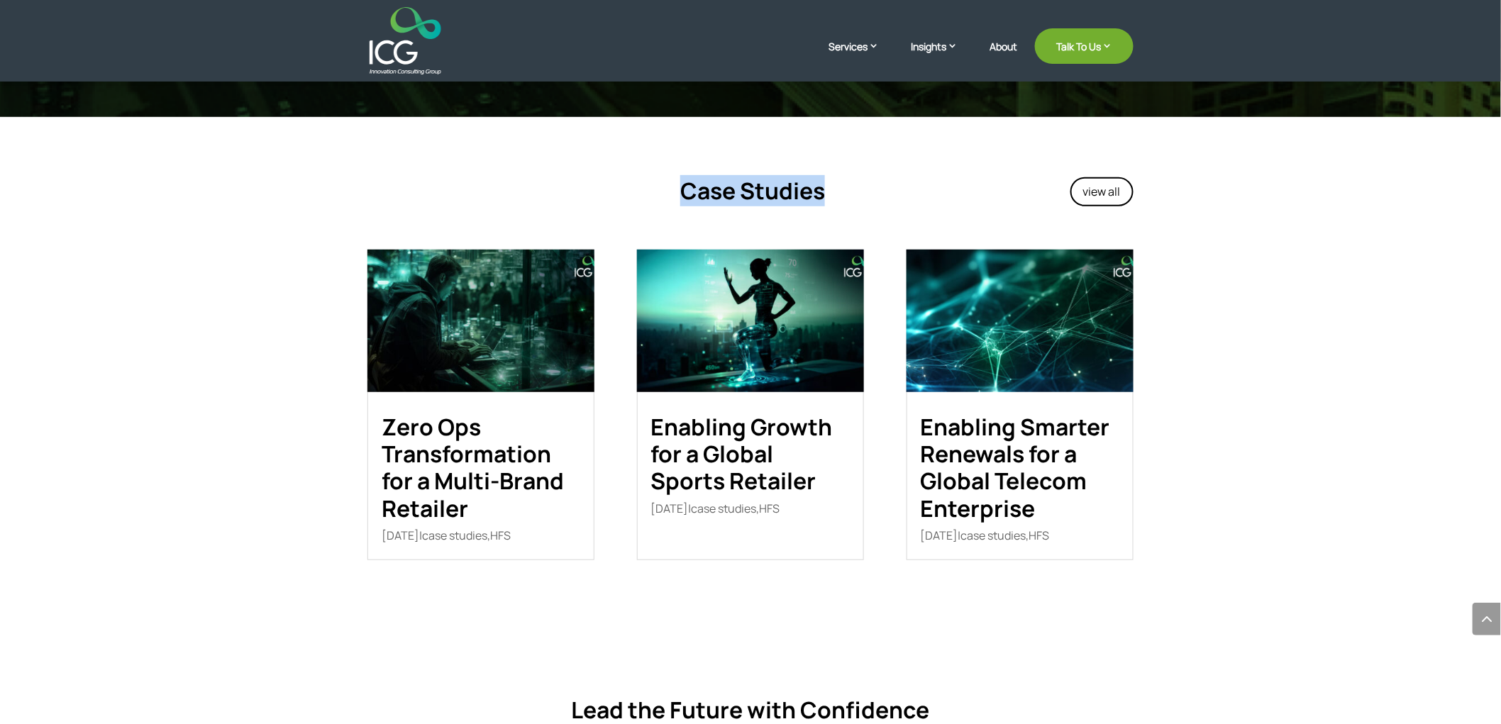
drag, startPoint x: 653, startPoint y: 192, endPoint x: 830, endPoint y: 195, distance: 176.7
click at [830, 195] on div "Case Studies" at bounding box center [649, 194] width 564 height 34
drag, startPoint x: 667, startPoint y: 197, endPoint x: 835, endPoint y: 204, distance: 168.3
click at [835, 204] on div "Case Studies" at bounding box center [649, 194] width 564 height 34
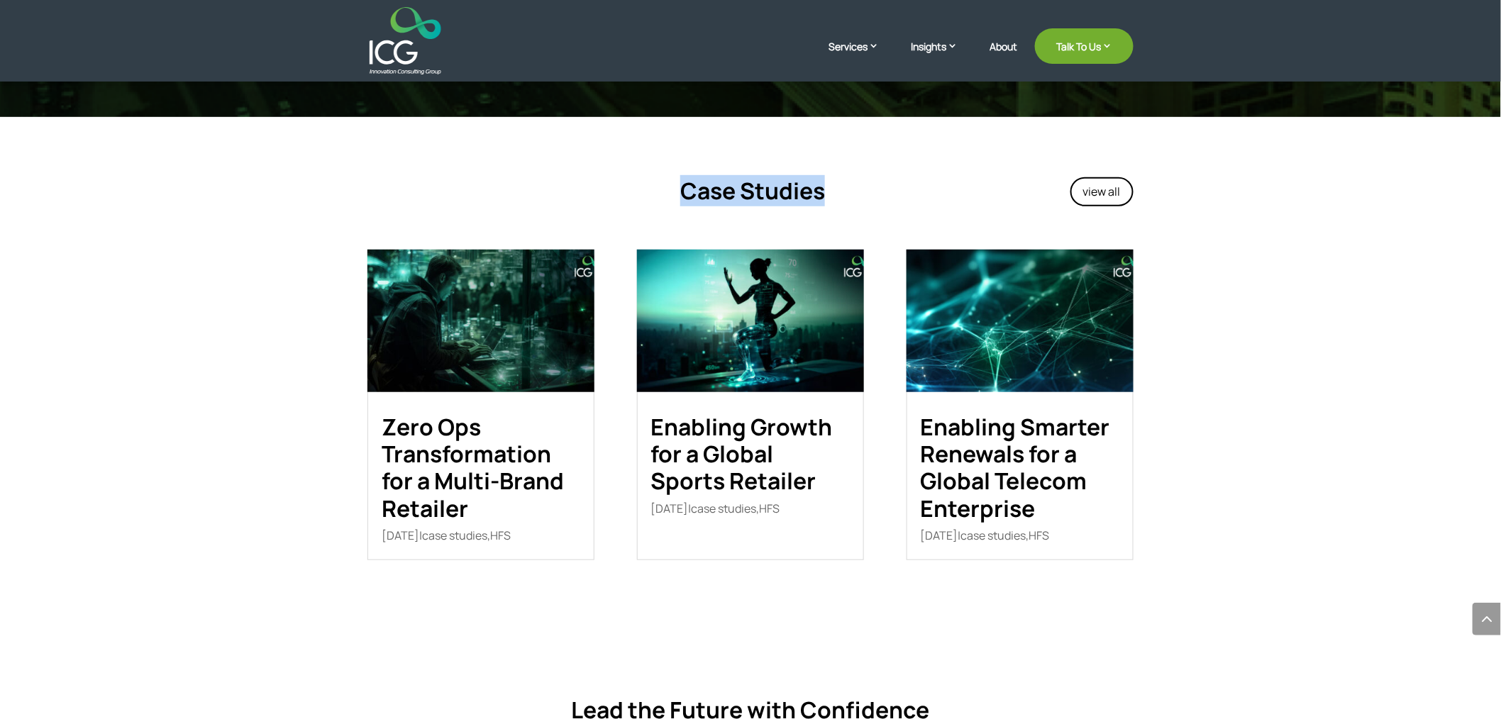
click at [835, 204] on div "Case Studies" at bounding box center [649, 194] width 564 height 34
drag, startPoint x: 842, startPoint y: 190, endPoint x: 665, endPoint y: 182, distance: 177.5
click at [665, 182] on div "Case Studies" at bounding box center [649, 194] width 564 height 34
click at [665, 182] on h4 "Case Studies" at bounding box center [596, 194] width 458 height 34
drag, startPoint x: 657, startPoint y: 182, endPoint x: 821, endPoint y: 194, distance: 165.1
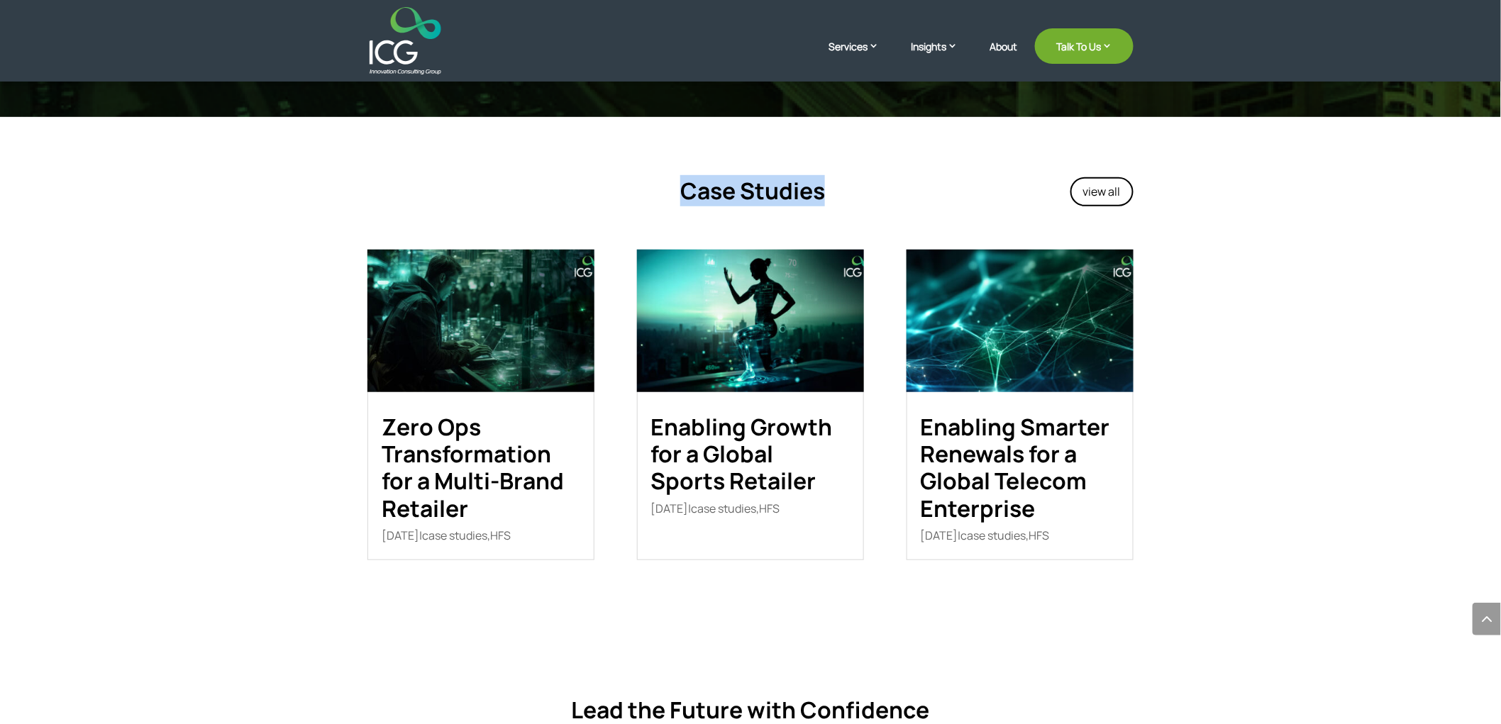
click at [821, 194] on h4 "Case Studies" at bounding box center [596, 194] width 458 height 34
drag, startPoint x: 831, startPoint y: 192, endPoint x: 655, endPoint y: 187, distance: 176.0
click at [655, 187] on div "Case Studies" at bounding box center [649, 194] width 564 height 34
click at [655, 187] on h4 "Case Studies" at bounding box center [596, 194] width 458 height 34
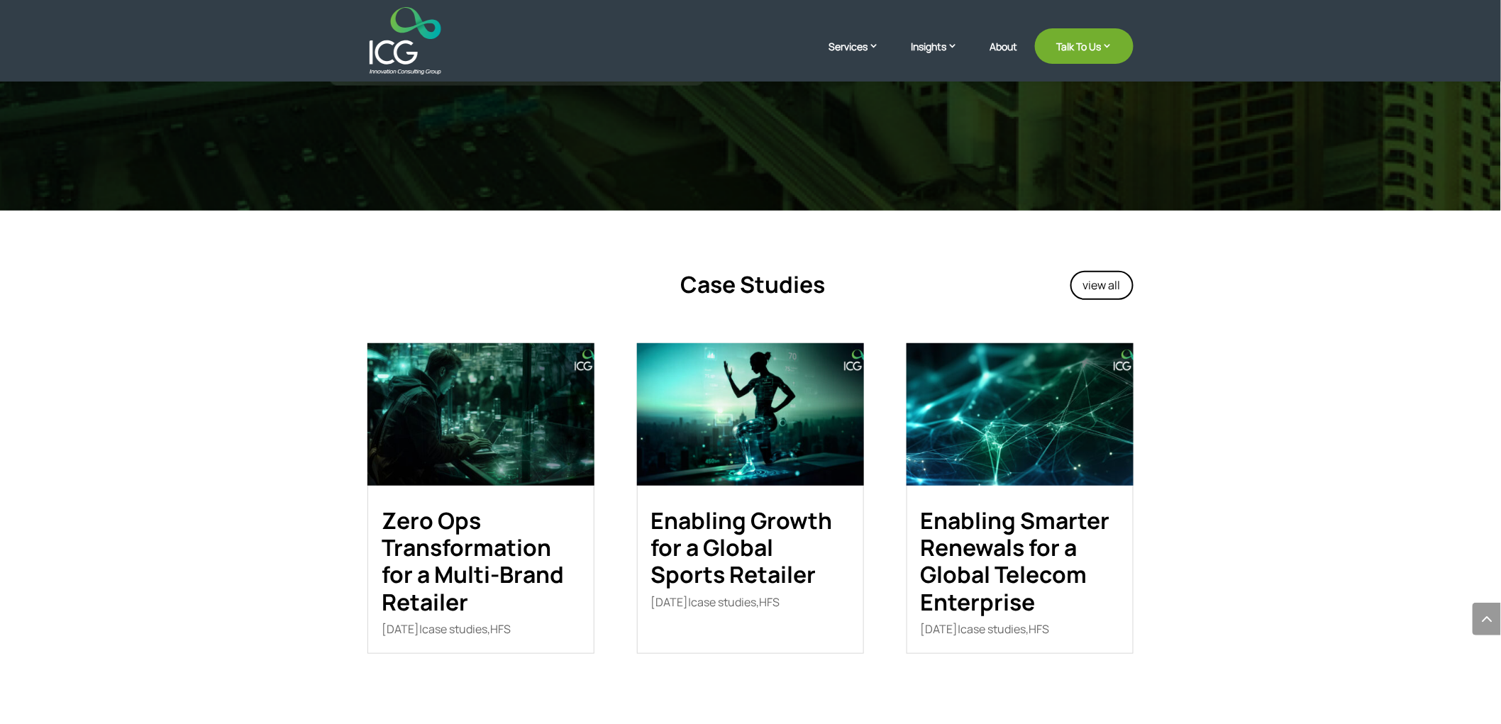
scroll to position [2443, 0]
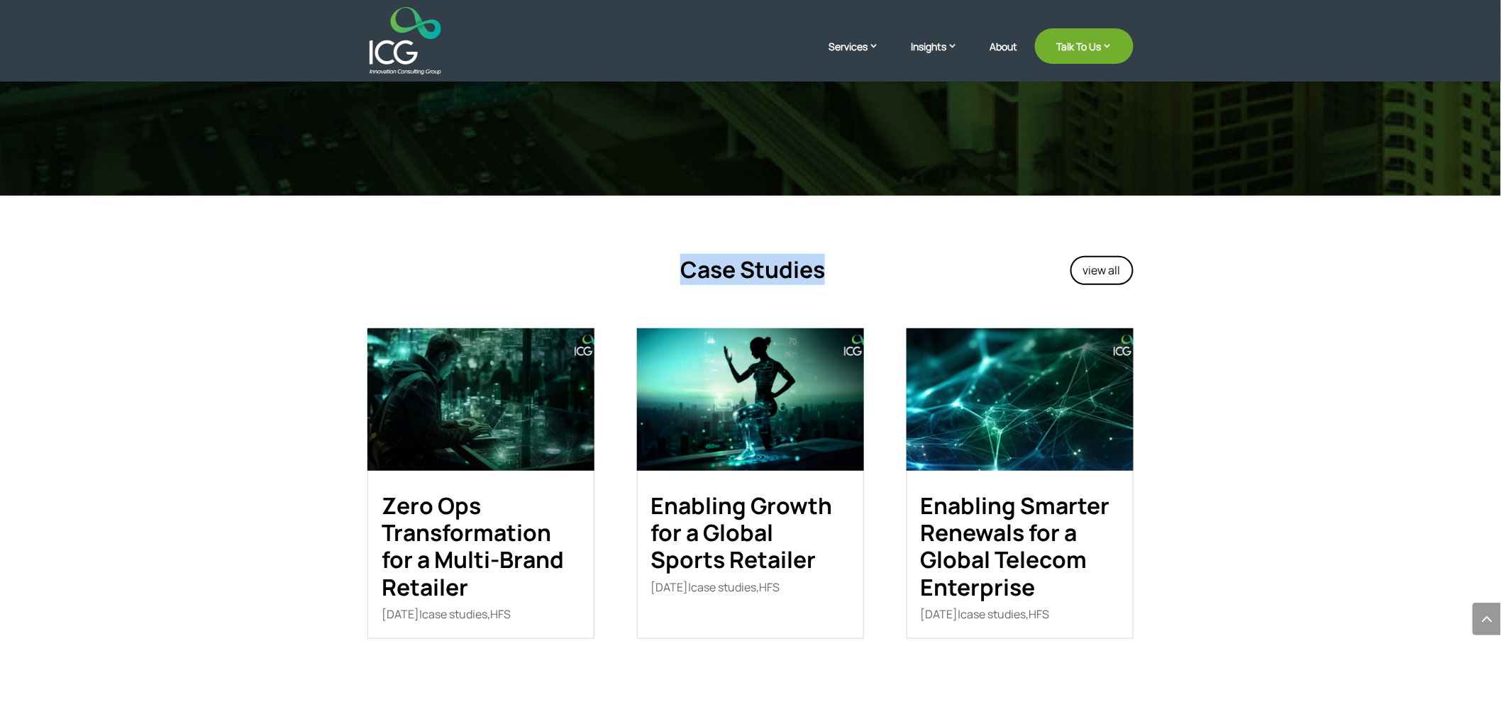
drag, startPoint x: 663, startPoint y: 255, endPoint x: 824, endPoint y: 263, distance: 161.2
click at [824, 263] on div "Case Studies view all" at bounding box center [750, 273] width 766 height 72
click at [824, 263] on h4 "Case Studies" at bounding box center [596, 273] width 458 height 34
drag, startPoint x: 841, startPoint y: 262, endPoint x: 653, endPoint y: 248, distance: 188.5
click at [653, 248] on div "Case Studies view all" at bounding box center [750, 273] width 766 height 72
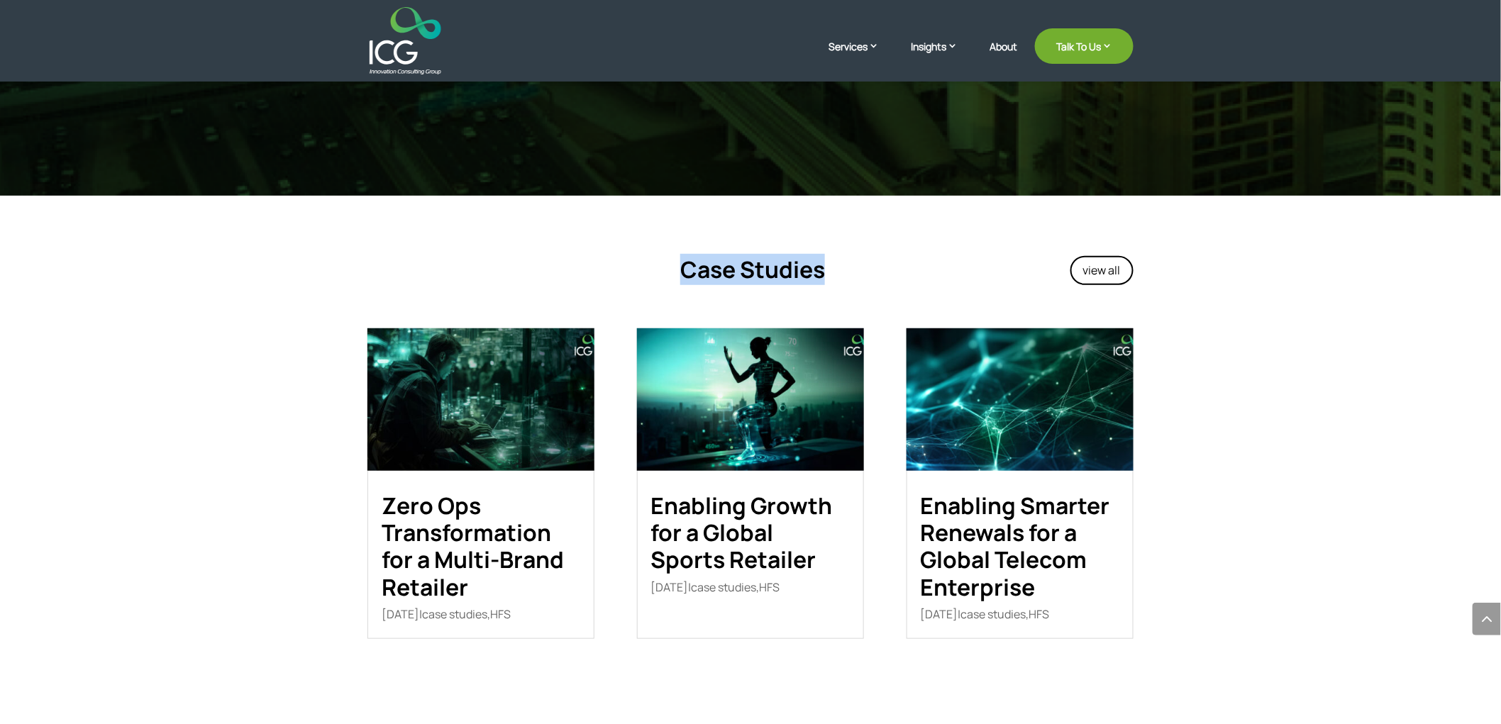
drag, startPoint x: 653, startPoint y: 248, endPoint x: 689, endPoint y: 250, distance: 36.2
click at [654, 248] on div "Case Studies view all" at bounding box center [750, 273] width 766 height 72
click at [733, 265] on h4 "Case Studies" at bounding box center [596, 273] width 458 height 34
drag, startPoint x: 649, startPoint y: 240, endPoint x: 855, endPoint y: 252, distance: 206.1
click at [855, 252] on div "Case Studies view all" at bounding box center [750, 273] width 766 height 72
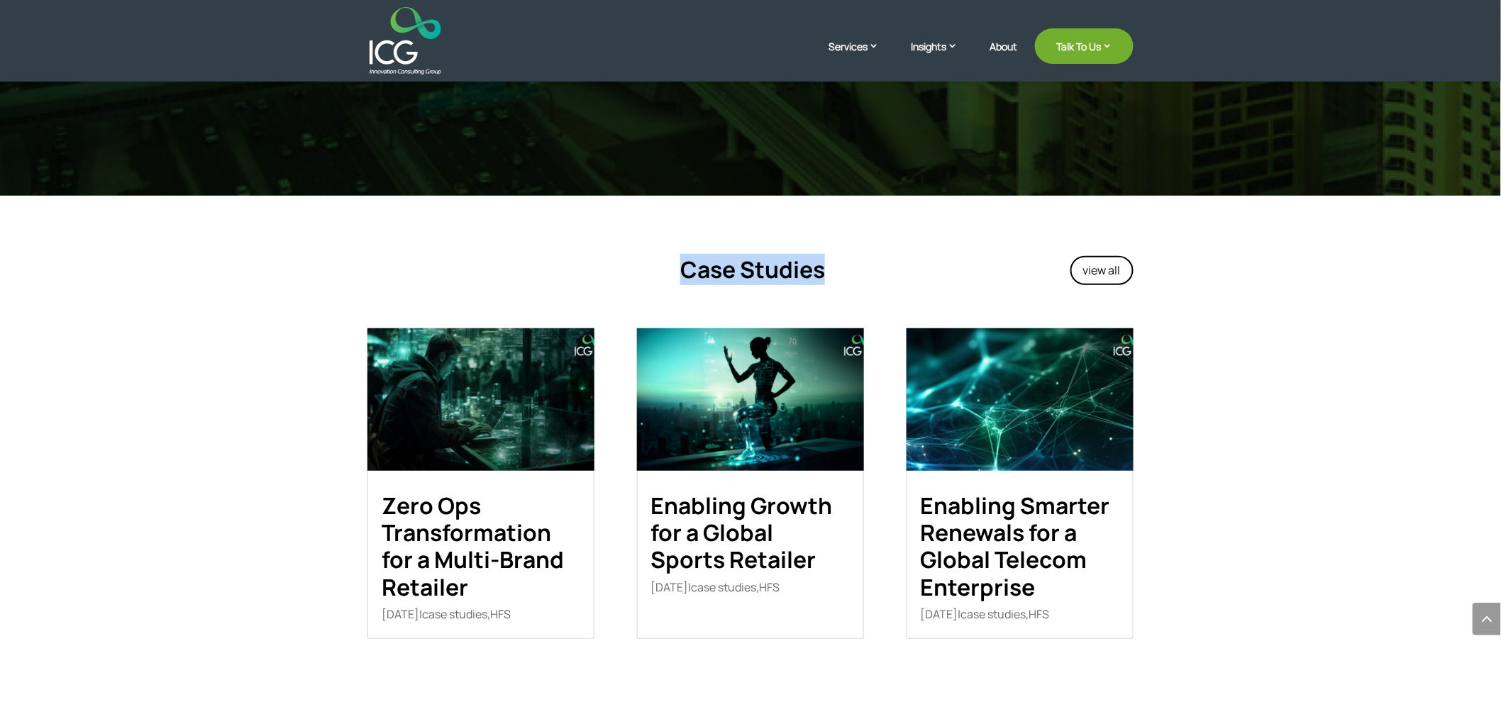
click at [855, 252] on div "Case Studies view all" at bounding box center [750, 273] width 766 height 72
drag, startPoint x: 675, startPoint y: 262, endPoint x: 658, endPoint y: 260, distance: 16.6
click at [665, 261] on div "Case Studies" at bounding box center [649, 273] width 564 height 34
click at [658, 260] on h4 "Case Studies" at bounding box center [596, 273] width 458 height 34
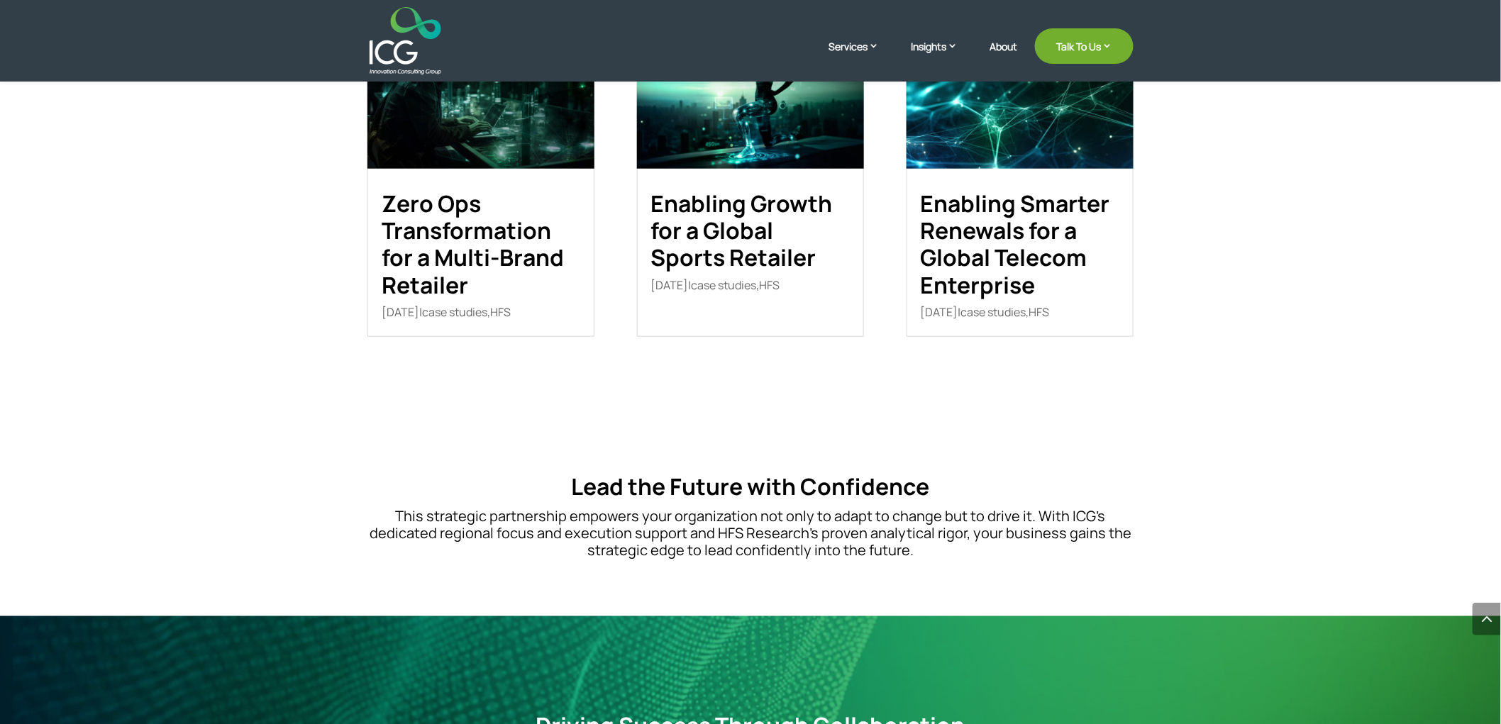
scroll to position [2351, 0]
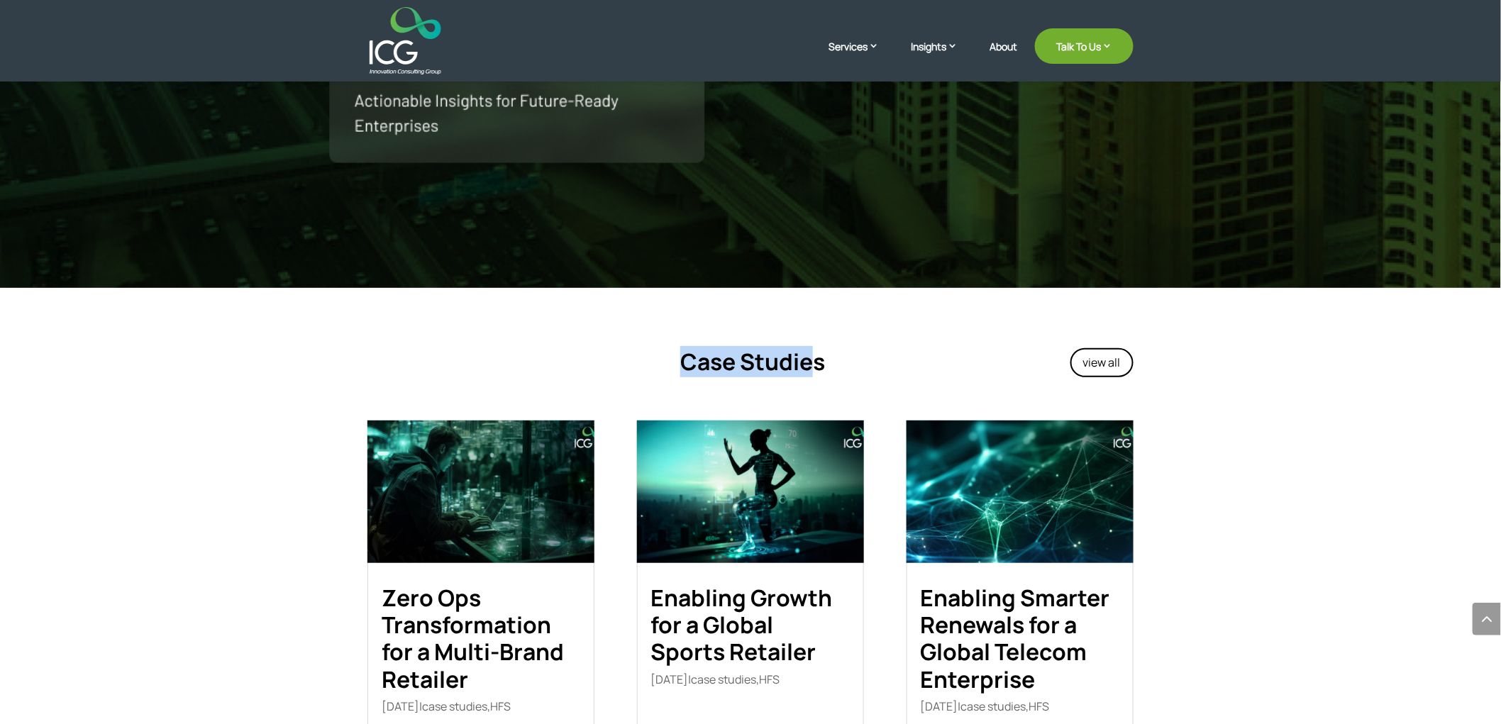
drag, startPoint x: 651, startPoint y: 337, endPoint x: 831, endPoint y: 352, distance: 180.1
click at [821, 350] on div "Case Studies view all" at bounding box center [750, 365] width 766 height 72
click at [831, 352] on div "Case Studies" at bounding box center [649, 365] width 564 height 34
drag, startPoint x: 885, startPoint y: 353, endPoint x: 633, endPoint y: 357, distance: 251.8
click at [633, 357] on div "Case Studies" at bounding box center [649, 365] width 564 height 34
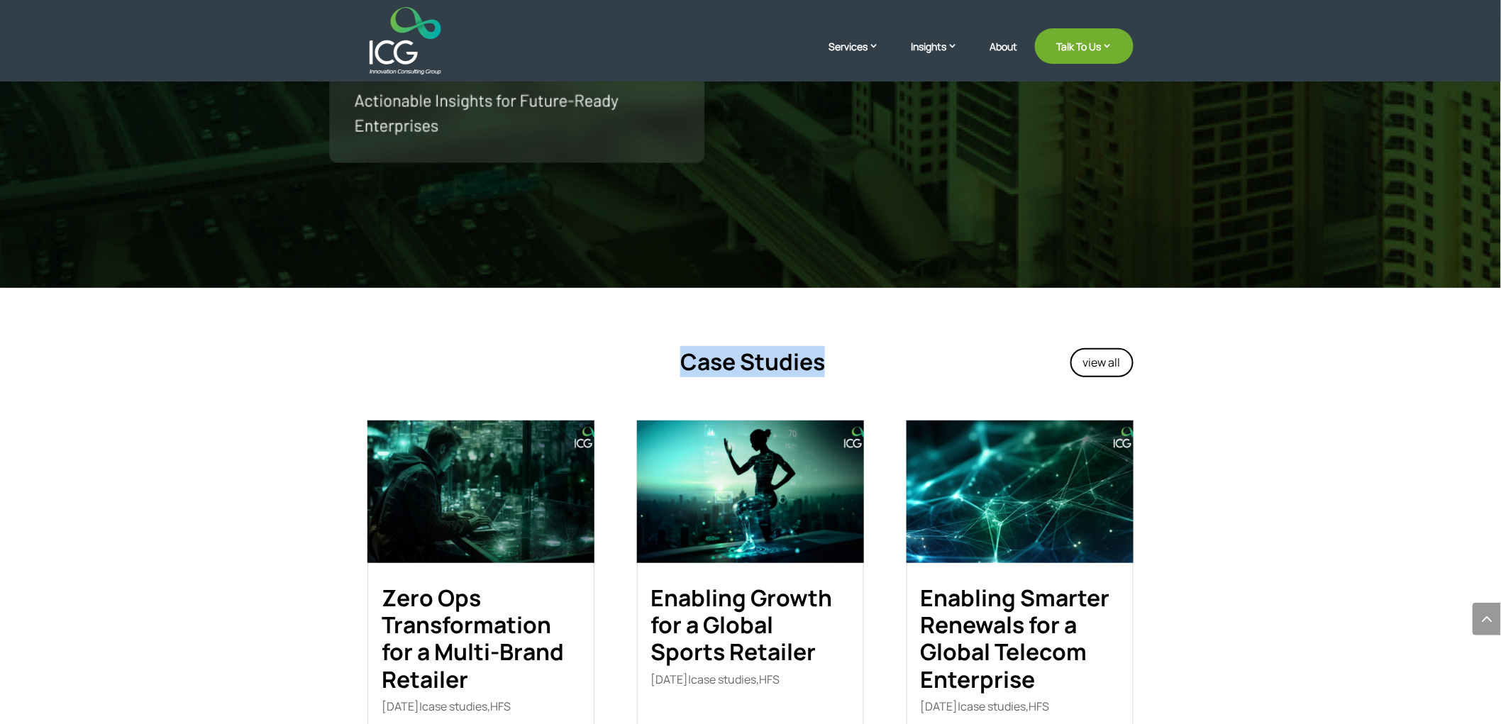
click at [633, 357] on h4 "Case Studies" at bounding box center [596, 365] width 458 height 34
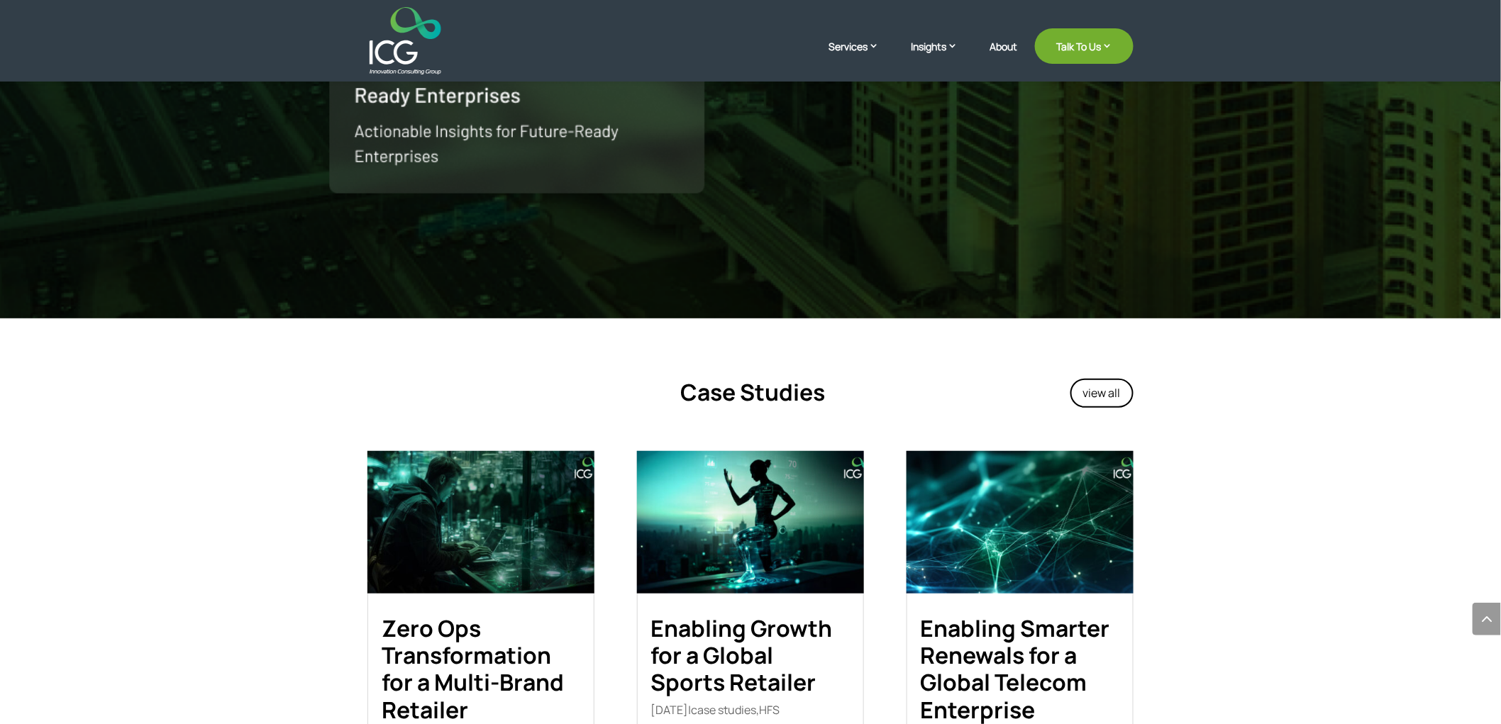
scroll to position [2666, 0]
